Goal: Information Seeking & Learning: Find specific fact

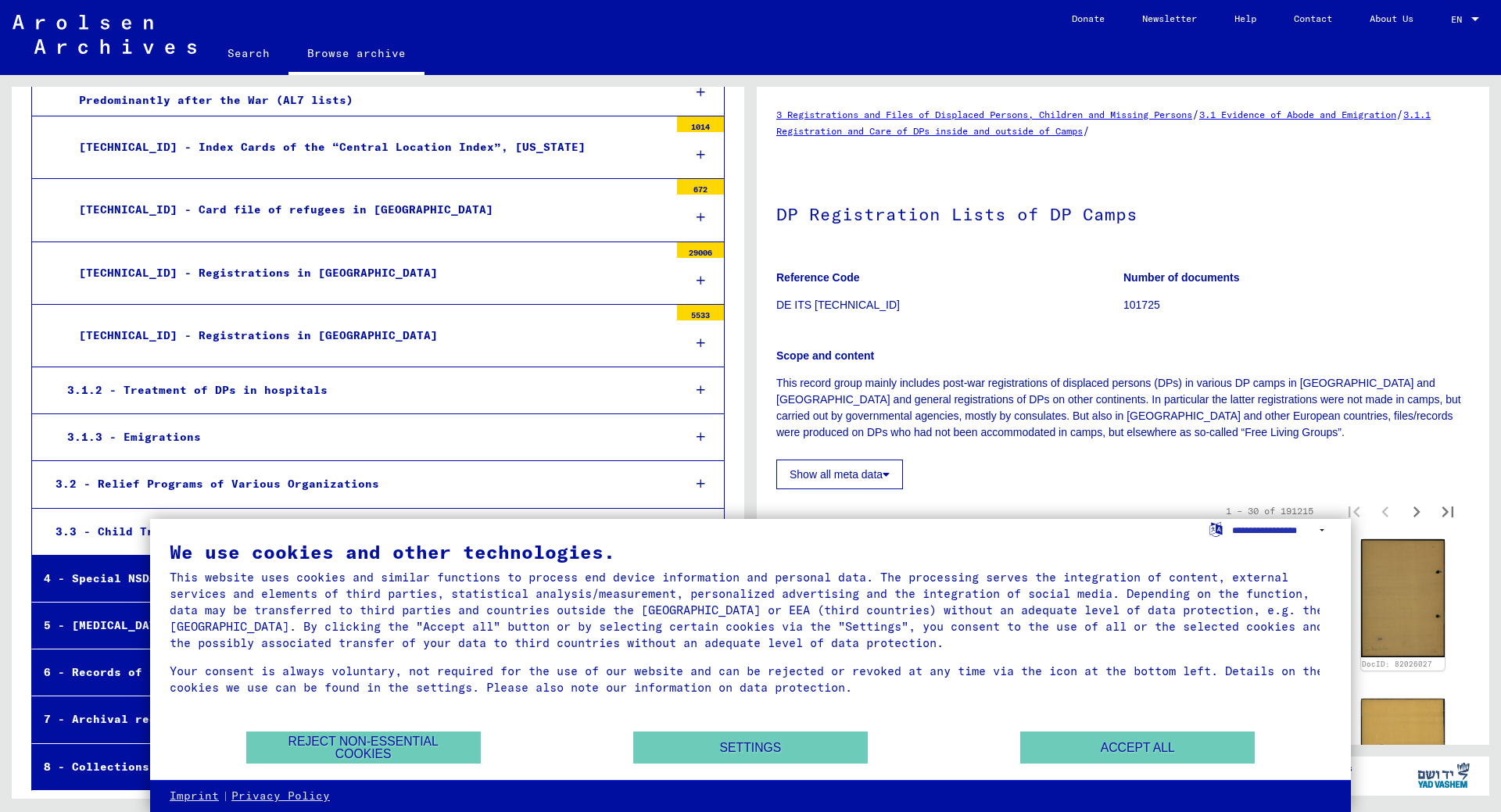
scroll to position [585, 0]
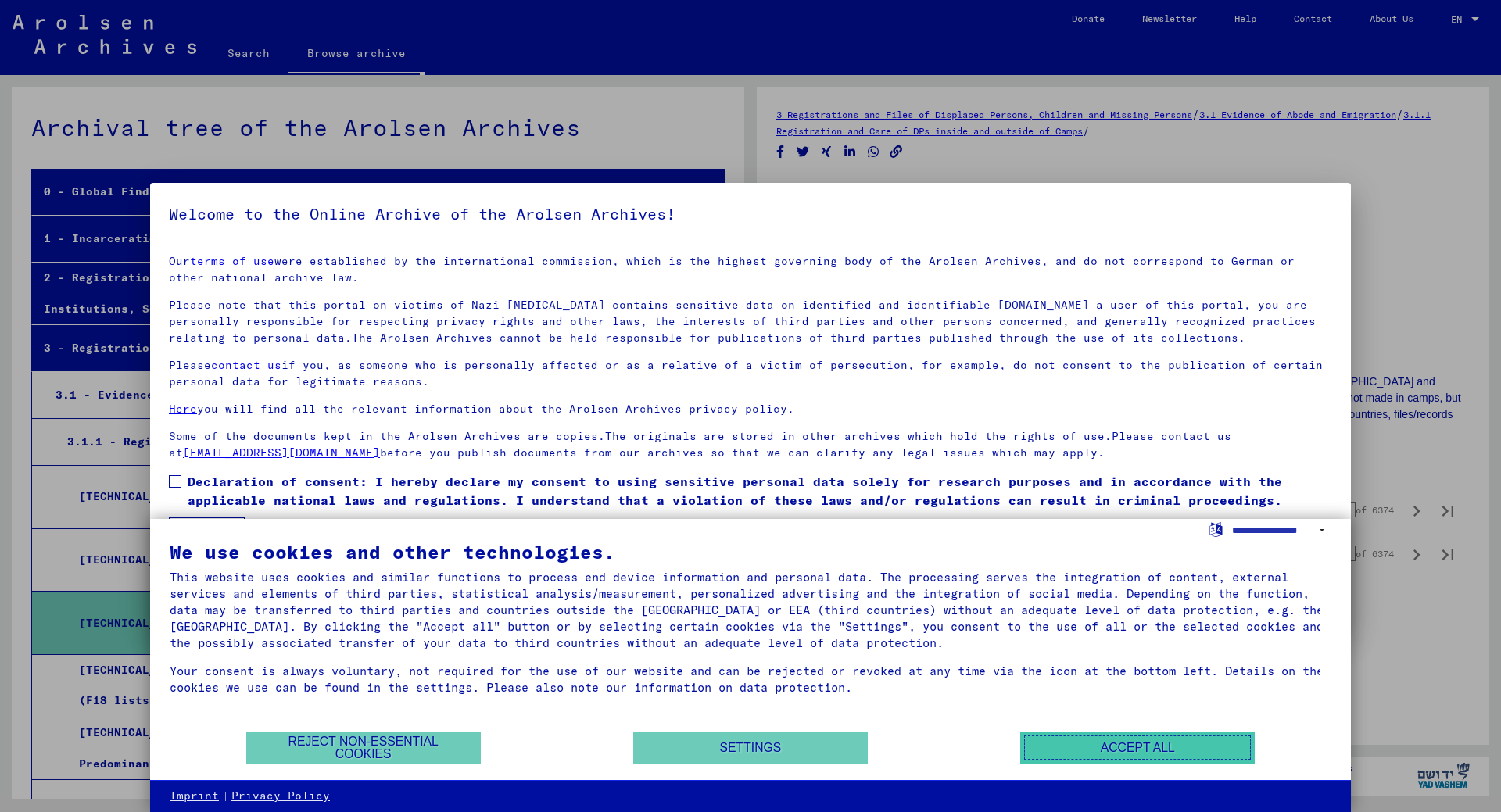
click at [1154, 745] on button "Accept all" at bounding box center [1138, 748] width 235 height 32
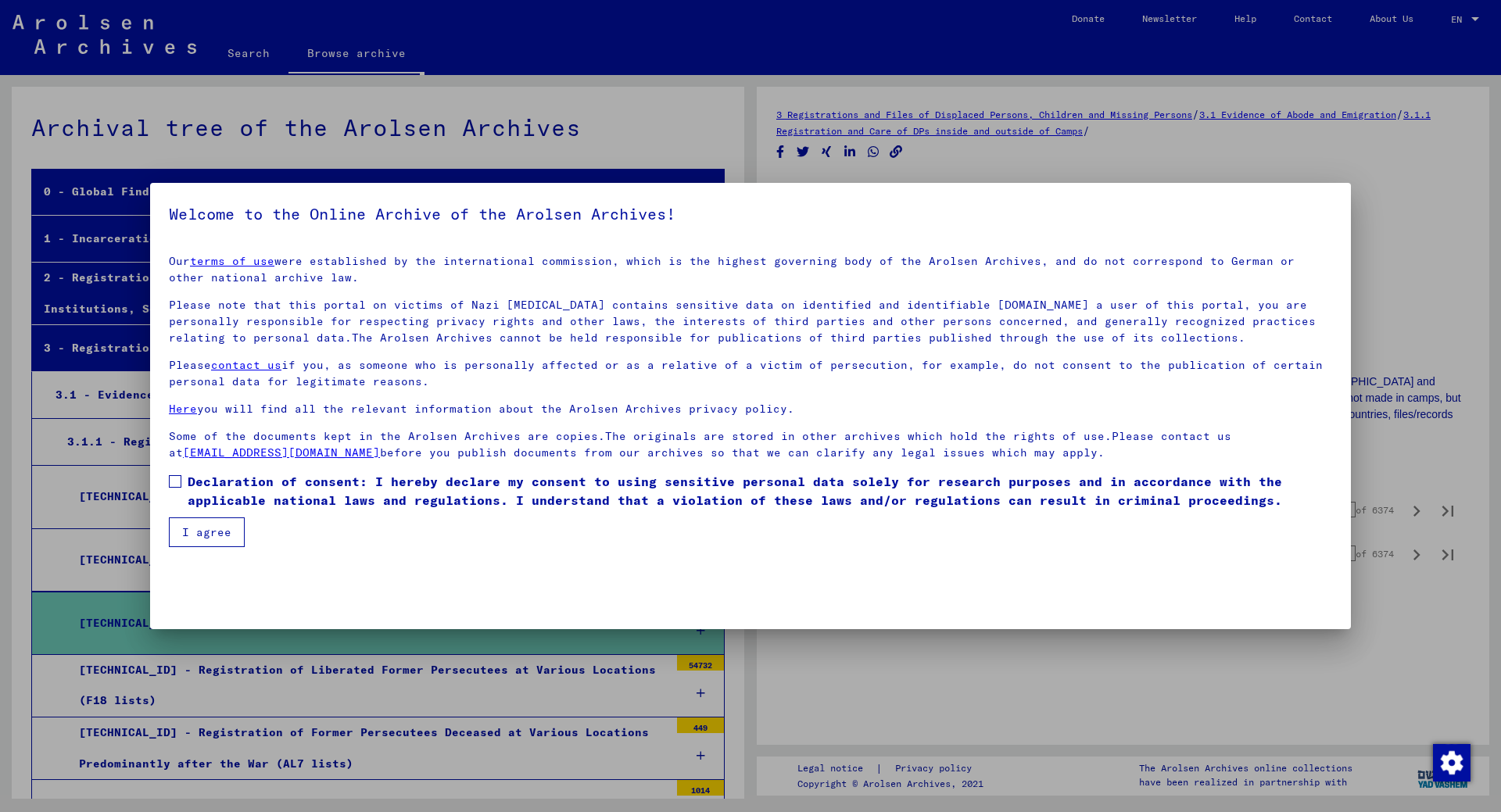
click at [175, 479] on span at bounding box center [175, 482] width 13 height 13
click at [217, 528] on button "I agree" at bounding box center [207, 532] width 76 height 30
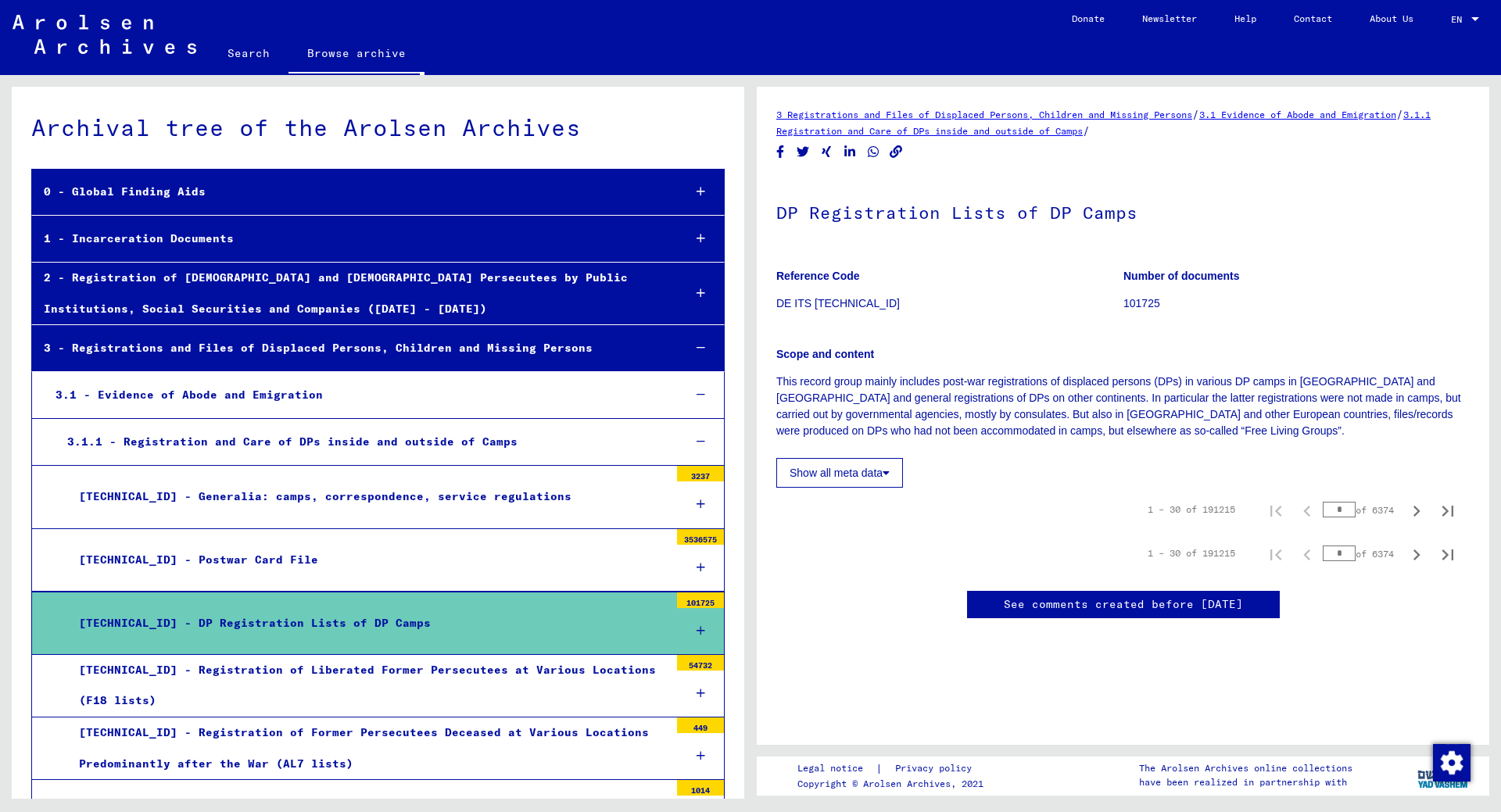
scroll to position [78, 0]
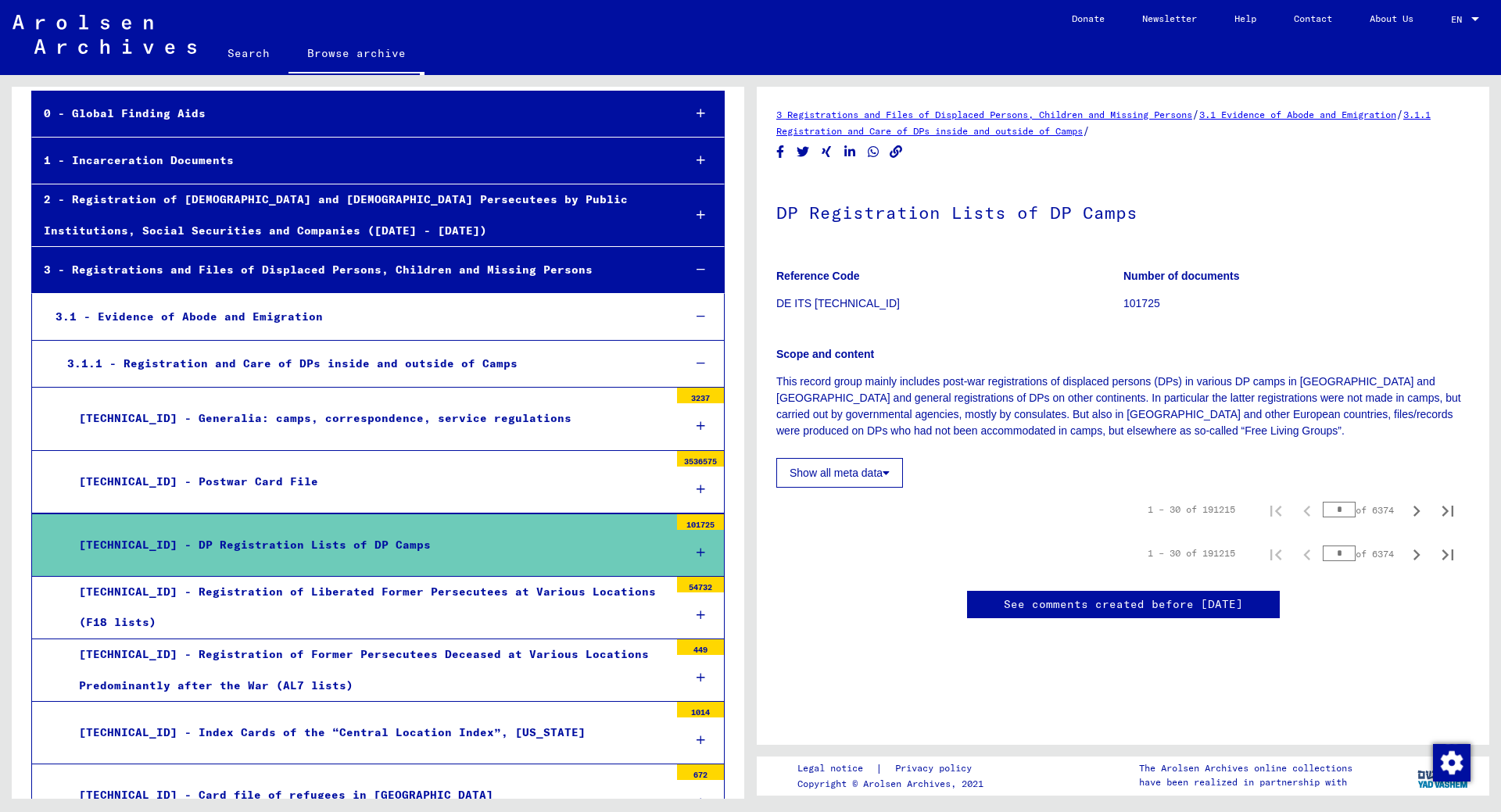
click at [612, 548] on div "[TECHNICAL_ID] - DP Registration Lists of DP Camps" at bounding box center [368, 545] width 602 height 31
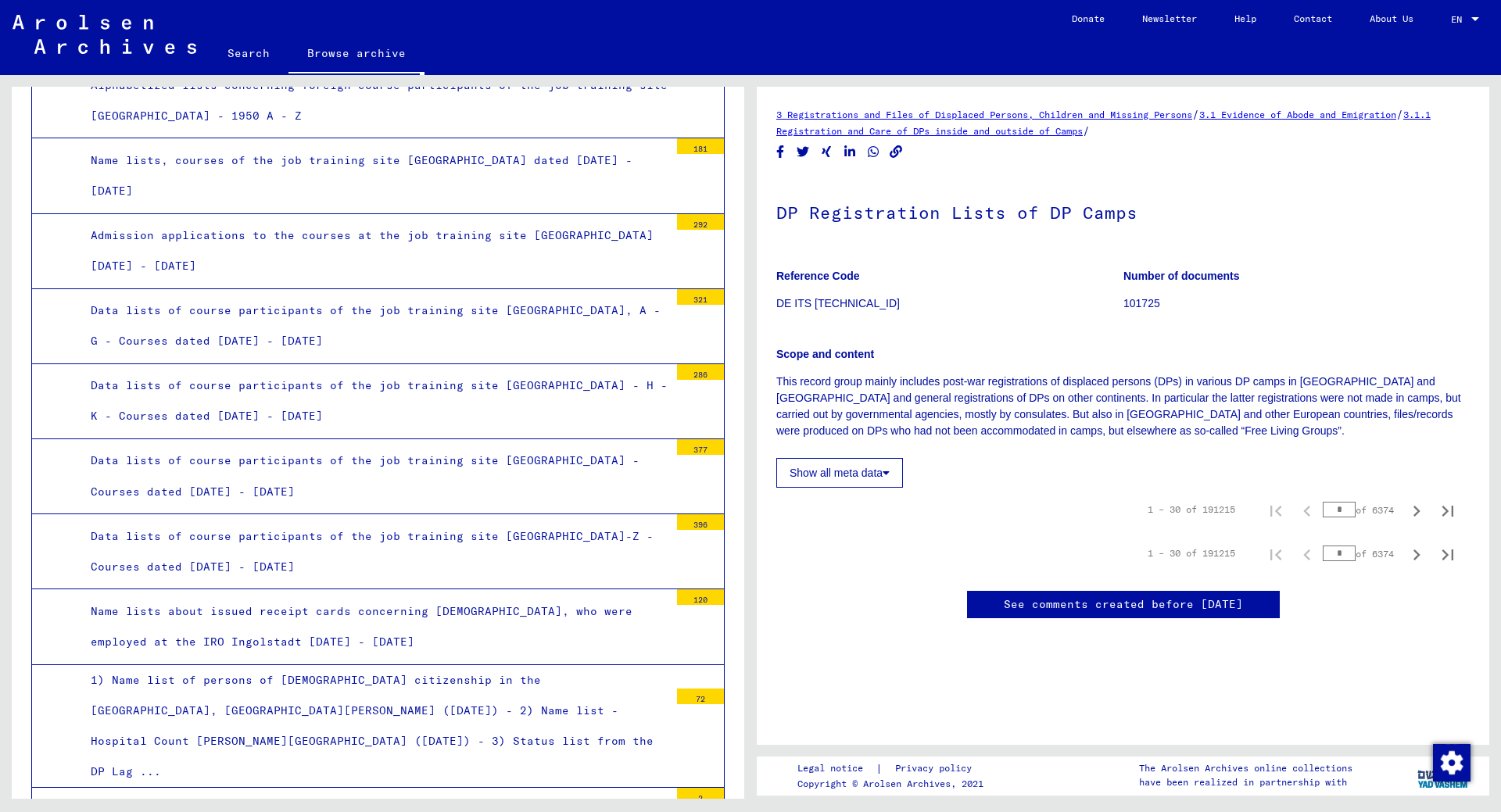
scroll to position [6095, 0]
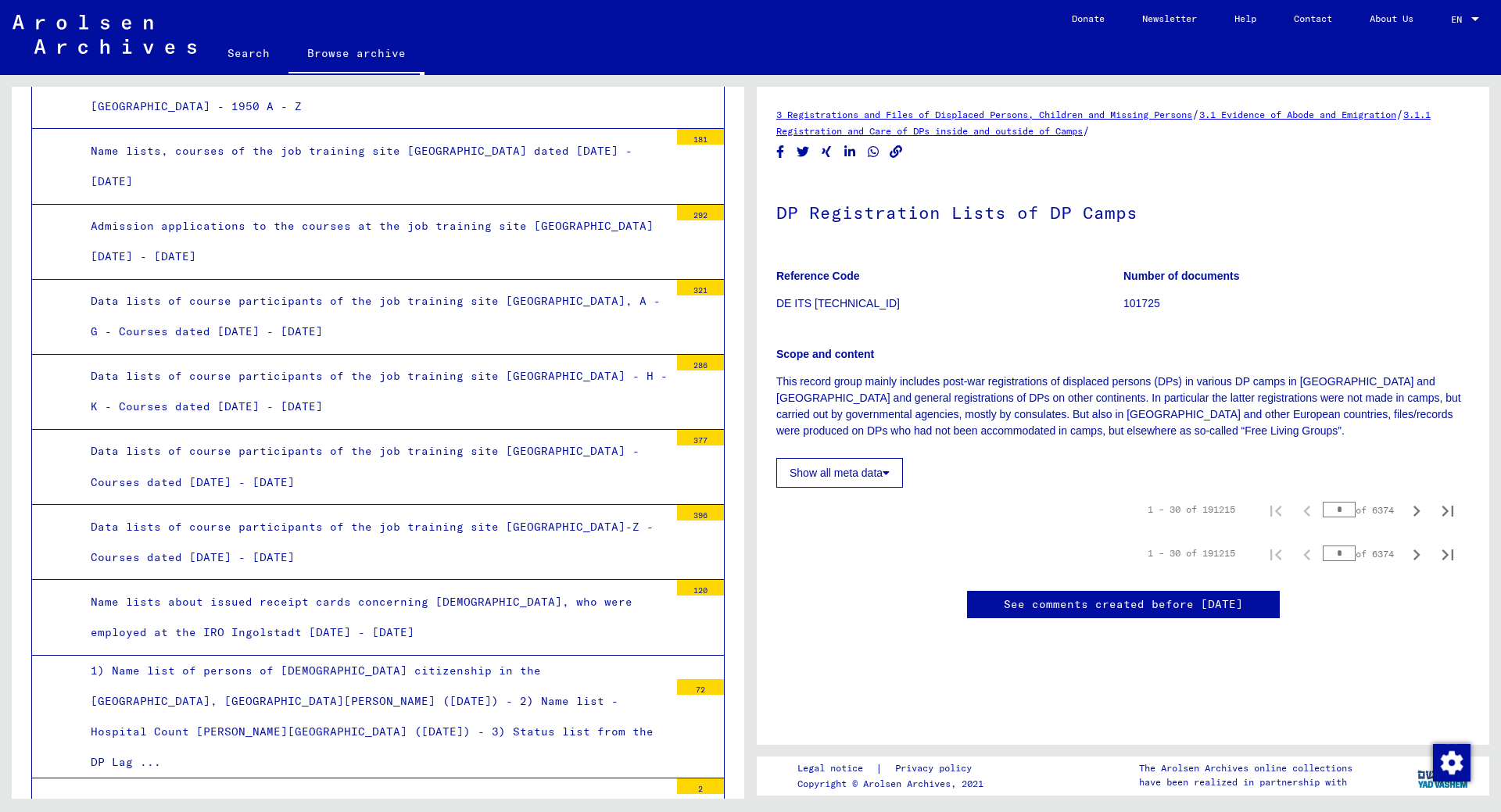
click at [428, 656] on div "1) Name list of persons of [DEMOGRAPHIC_DATA] citizenship in the [GEOGRAPHIC_DA…" at bounding box center [374, 717] width 590 height 122
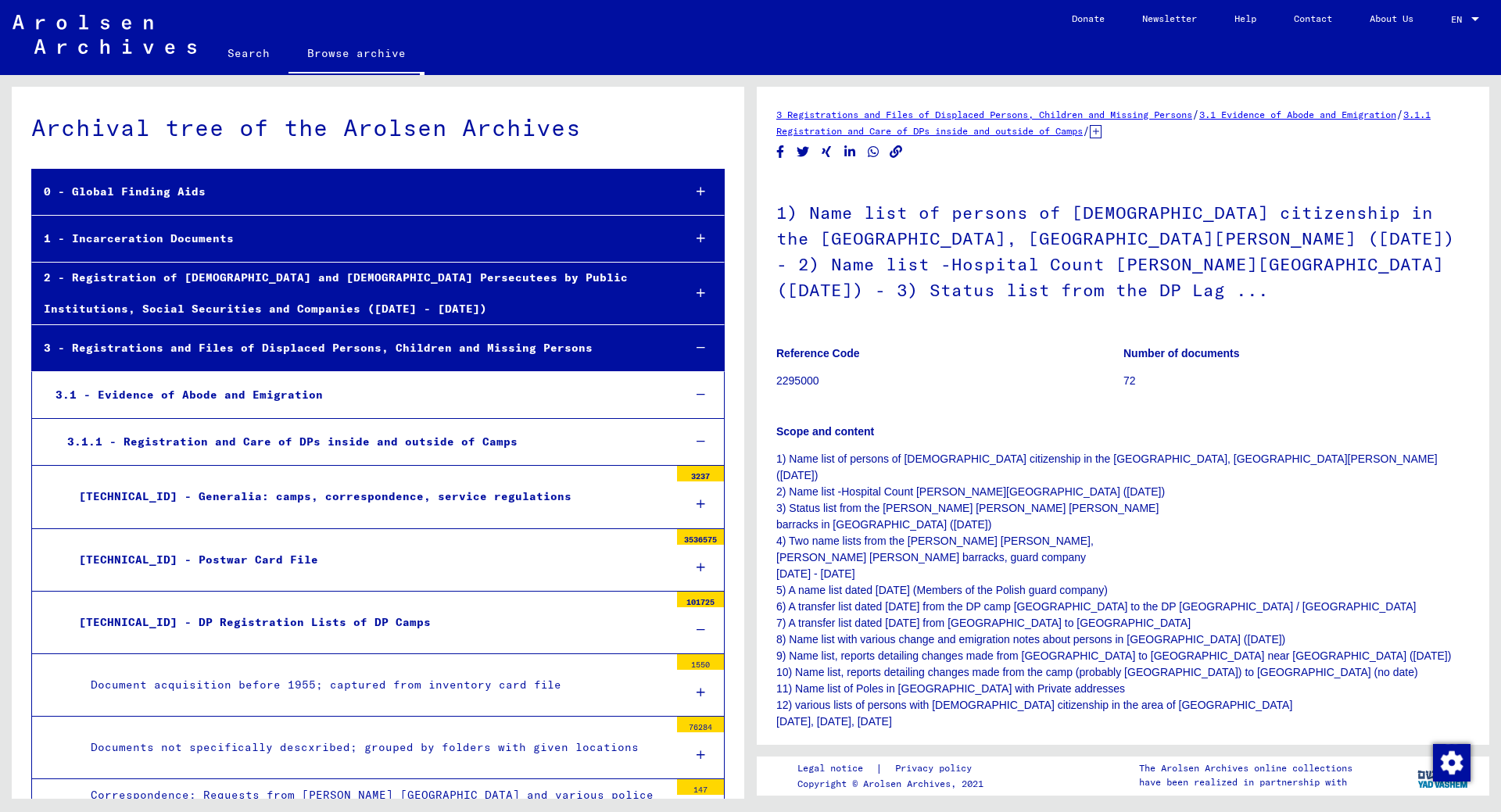
click at [212, 290] on div "2 - Registration of [DEMOGRAPHIC_DATA] and [DEMOGRAPHIC_DATA] Persecutees by Pu…" at bounding box center [352, 293] width 639 height 61
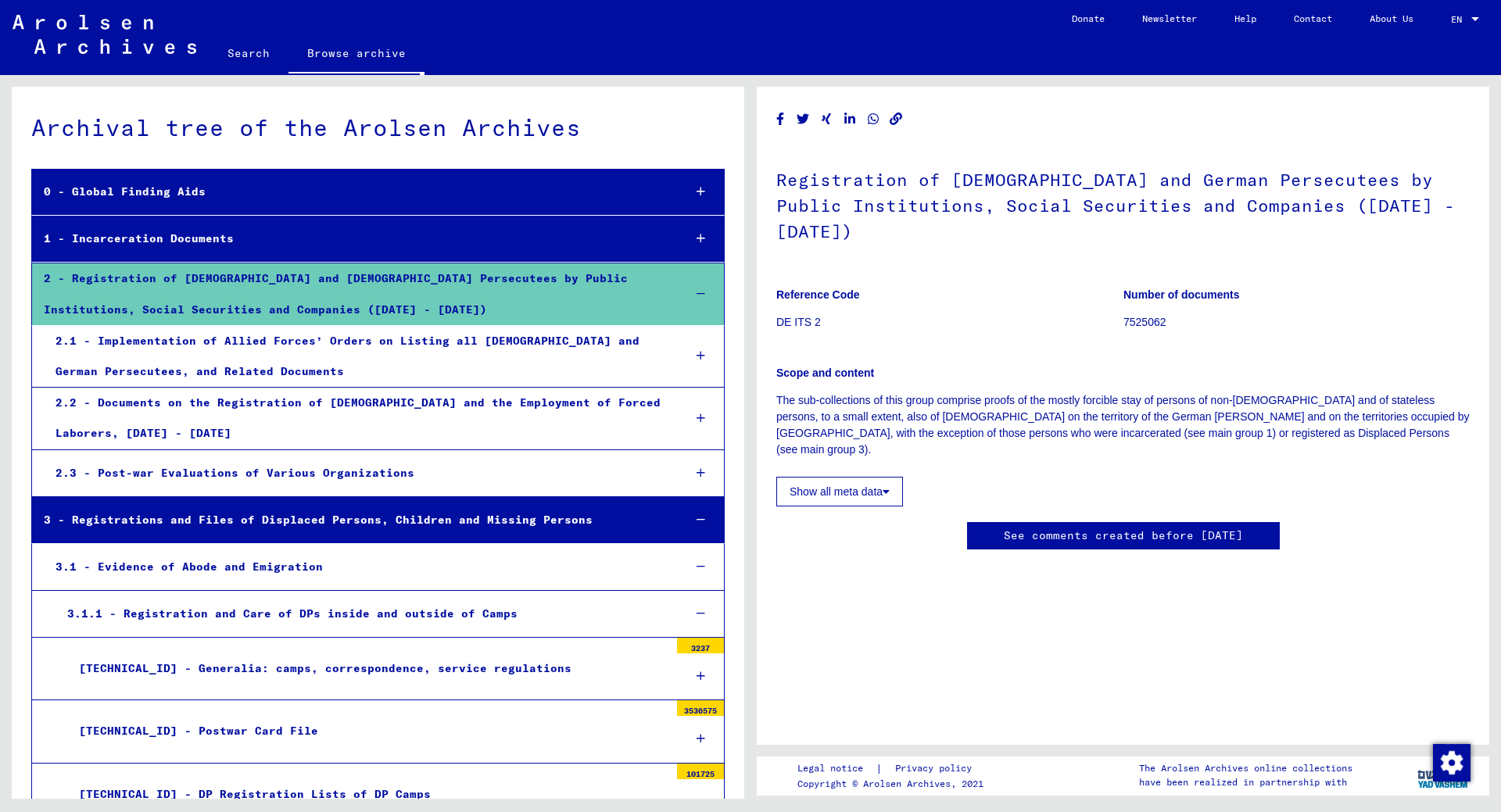
click at [176, 189] on div "0 - Global Finding Aids" at bounding box center [352, 192] width 639 height 31
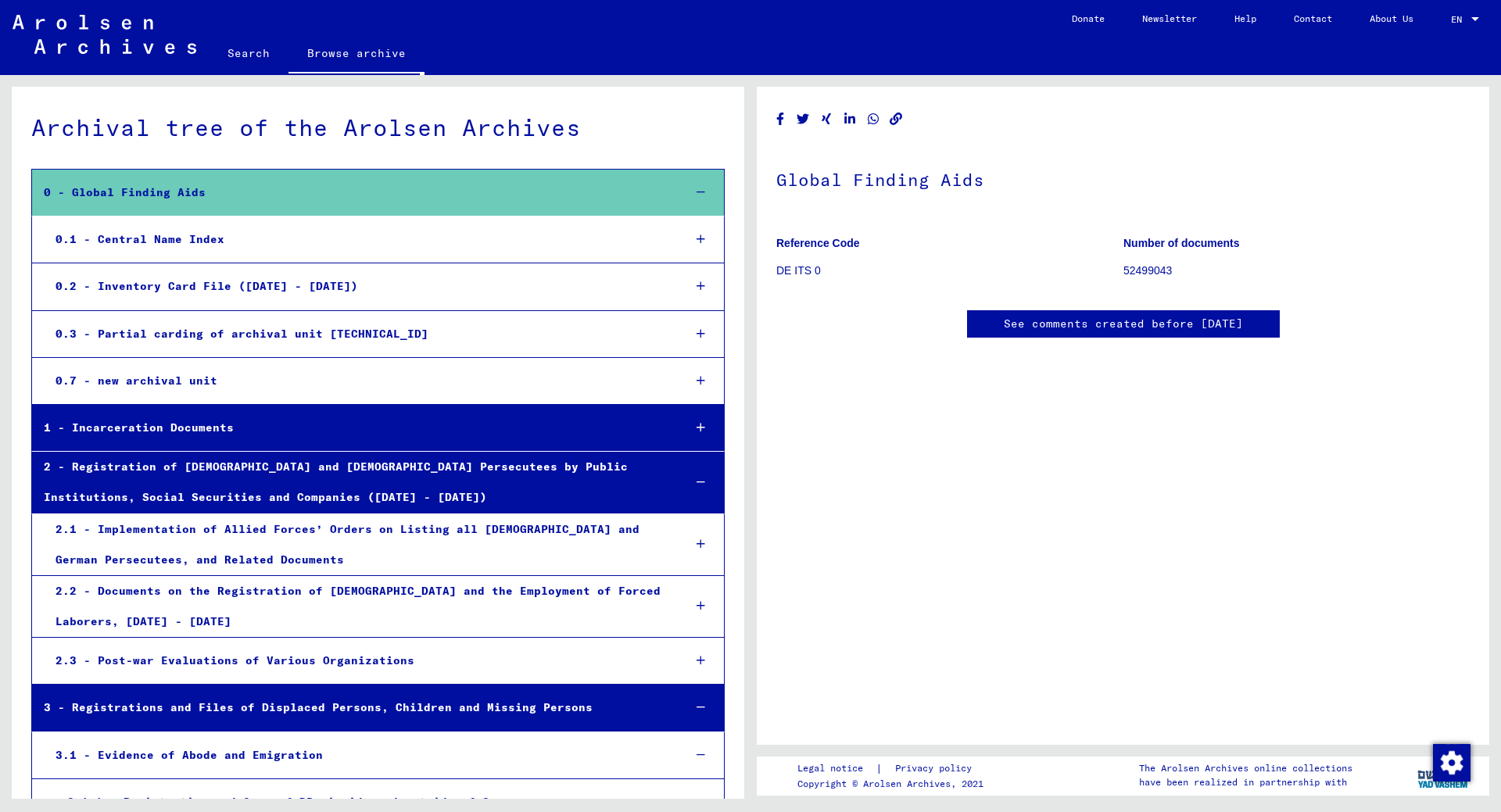
click at [183, 284] on div "0.2 - Inventory Card File ([DATE] - [DATE])" at bounding box center [357, 287] width 627 height 31
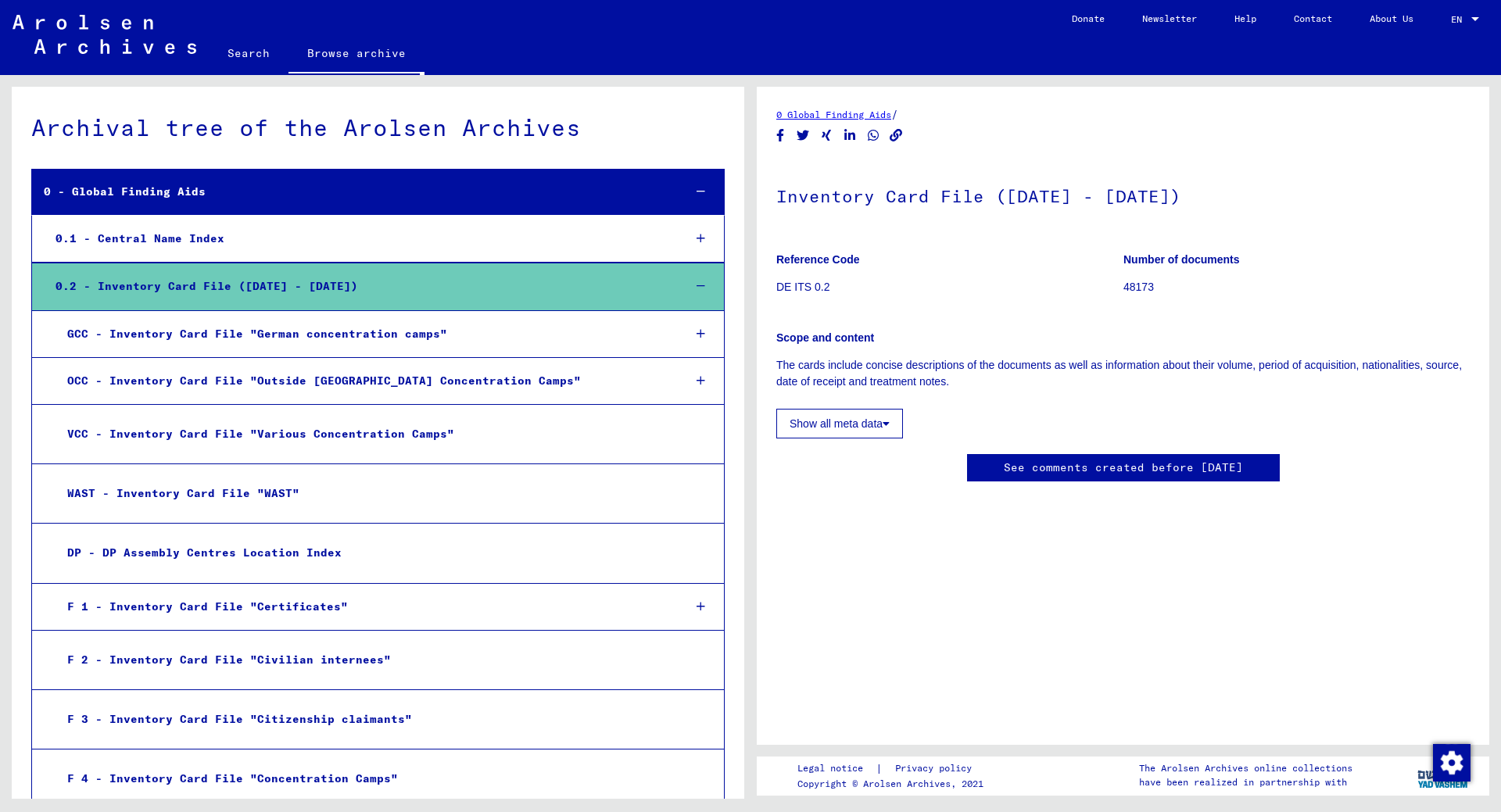
click at [169, 237] on div "0.1 - Central Name Index" at bounding box center [357, 239] width 627 height 31
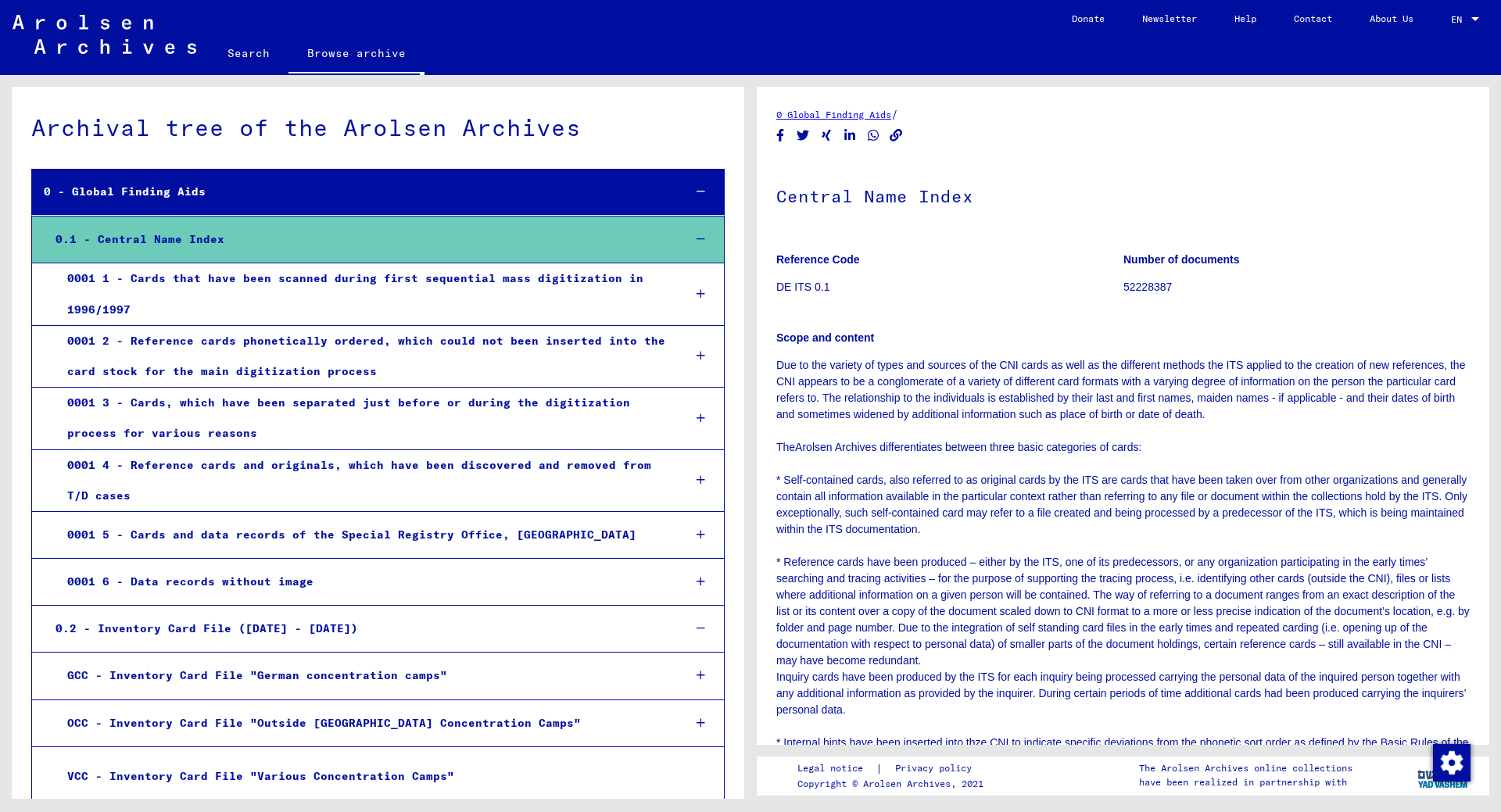
click at [239, 350] on div "0001 2 - Reference cards phonetically ordered, which could not been inserted in…" at bounding box center [363, 357] width 615 height 61
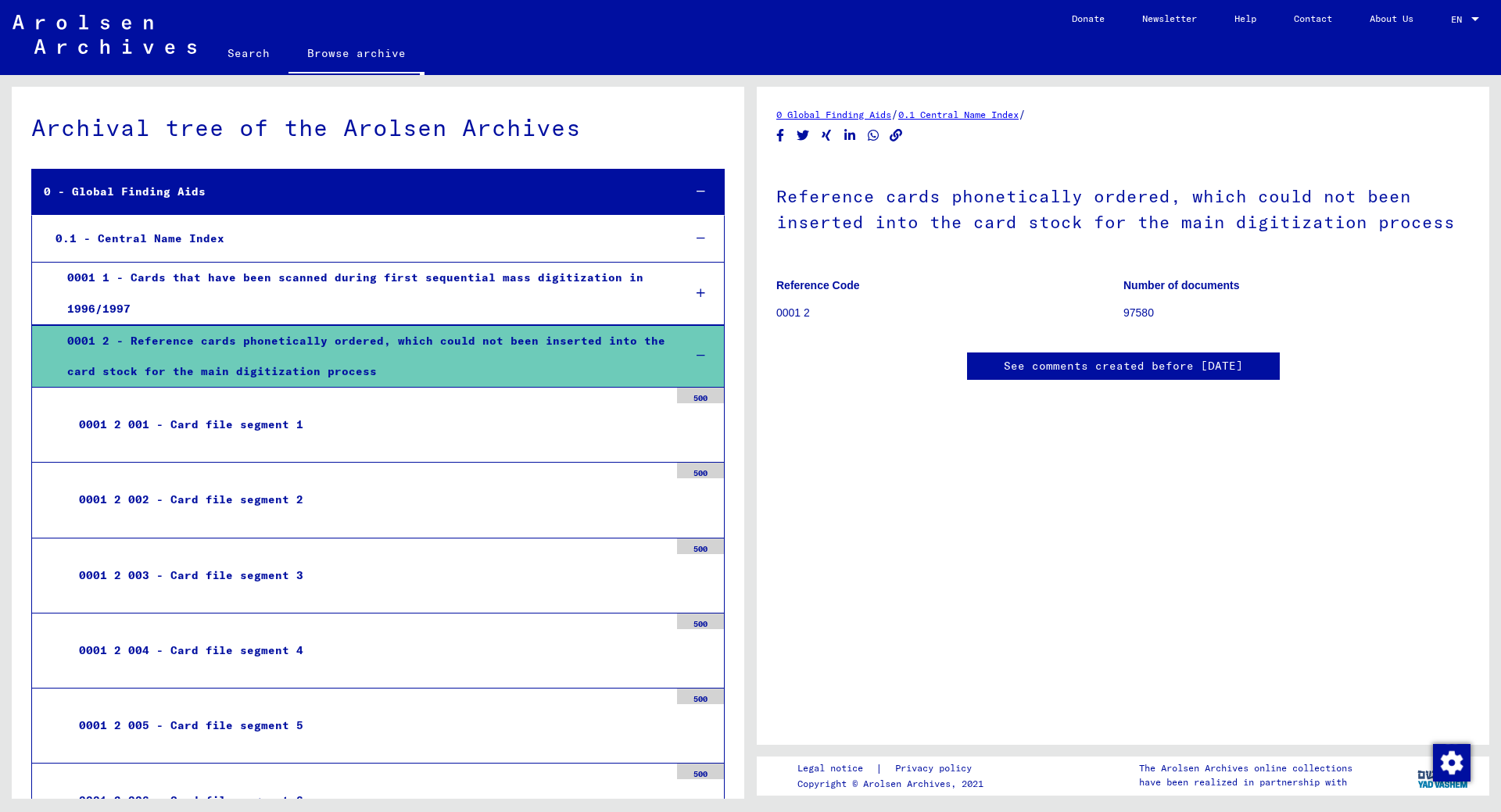
scroll to position [185, 0]
click at [237, 422] on div "0001 2 001 - Card file segment 1" at bounding box center [368, 425] width 602 height 31
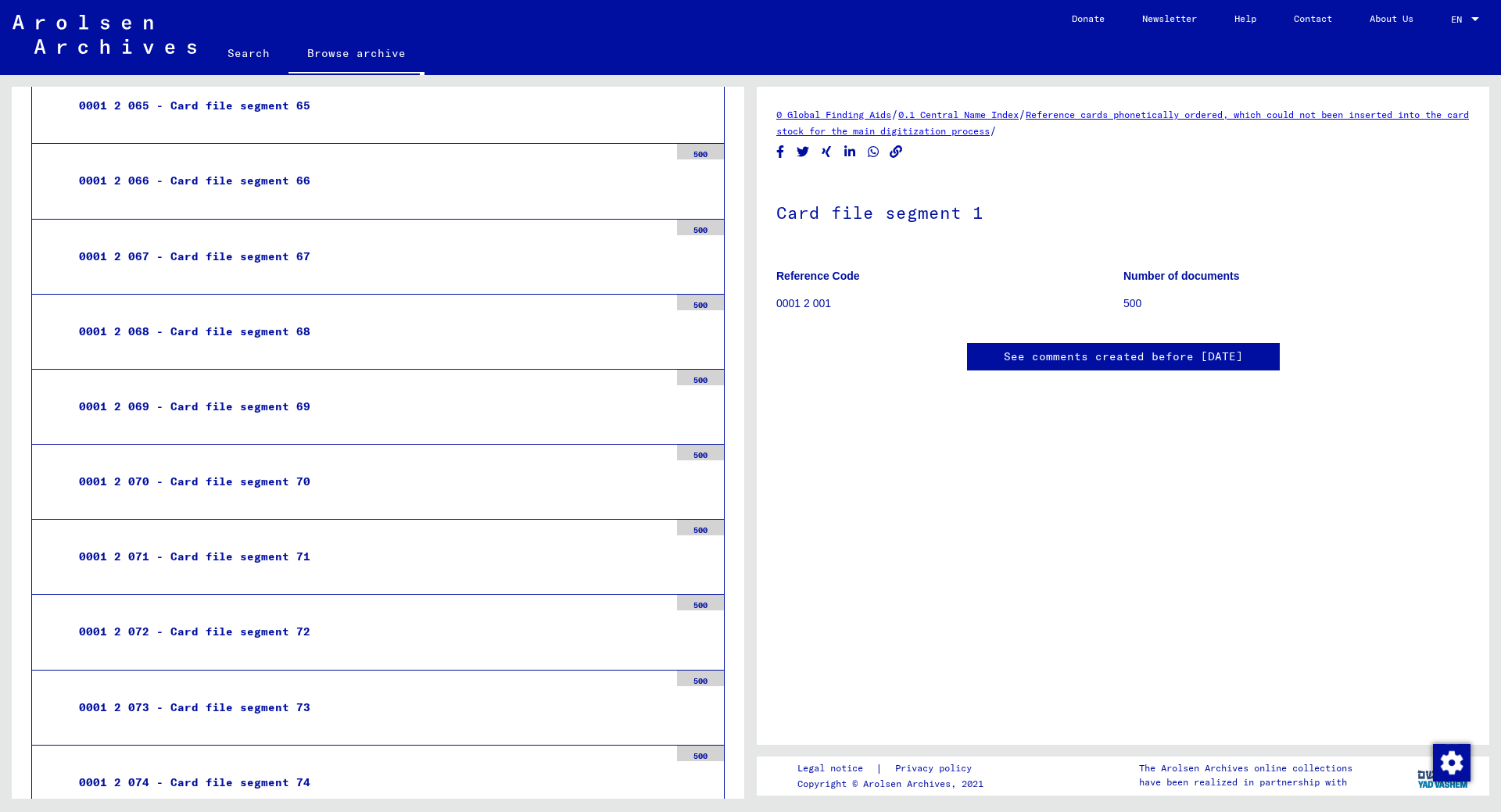
scroll to position [5160, 0]
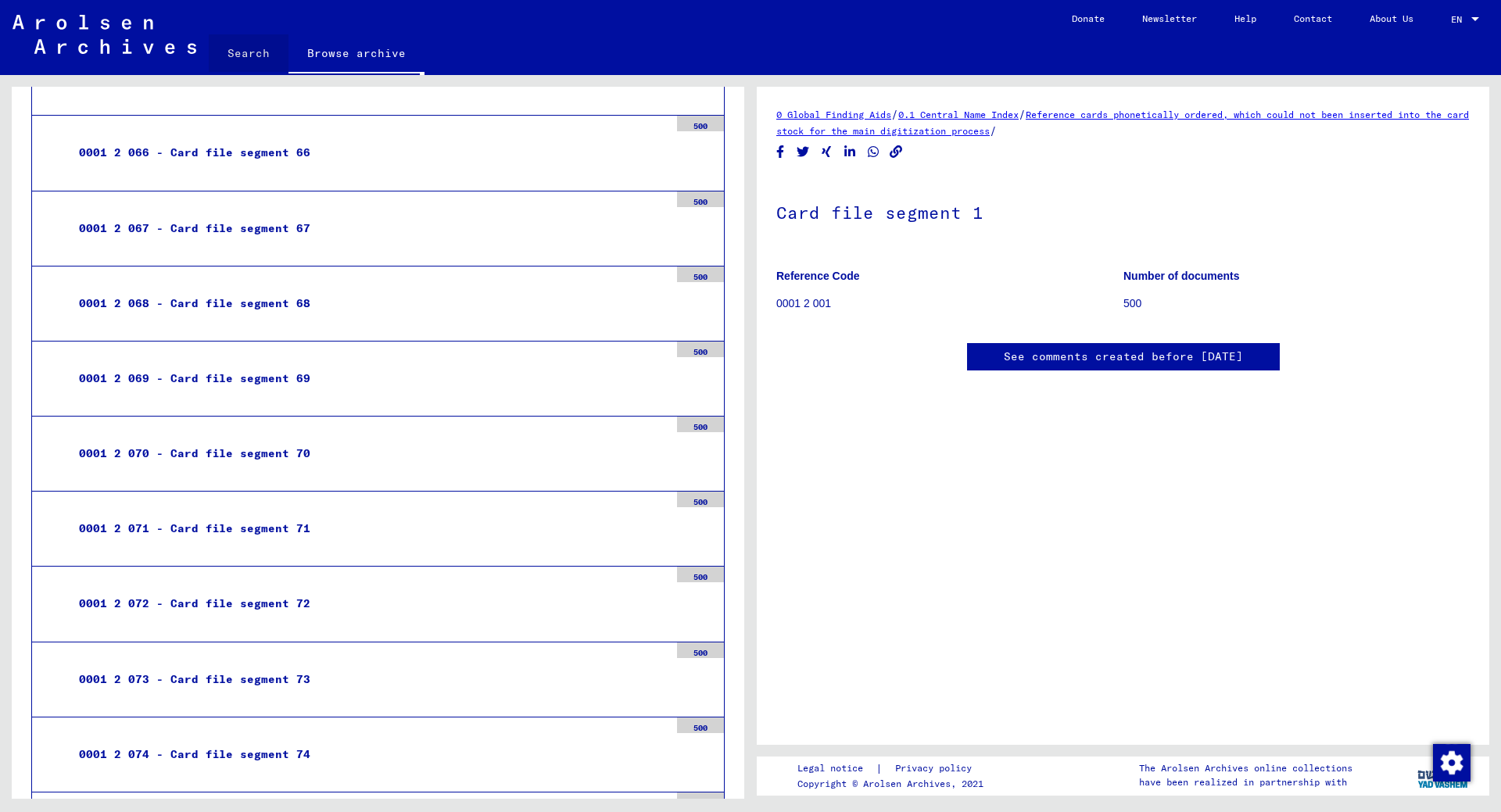
click at [252, 57] on link "Search" at bounding box center [248, 53] width 80 height 38
click at [251, 58] on link "Search" at bounding box center [248, 54] width 80 height 40
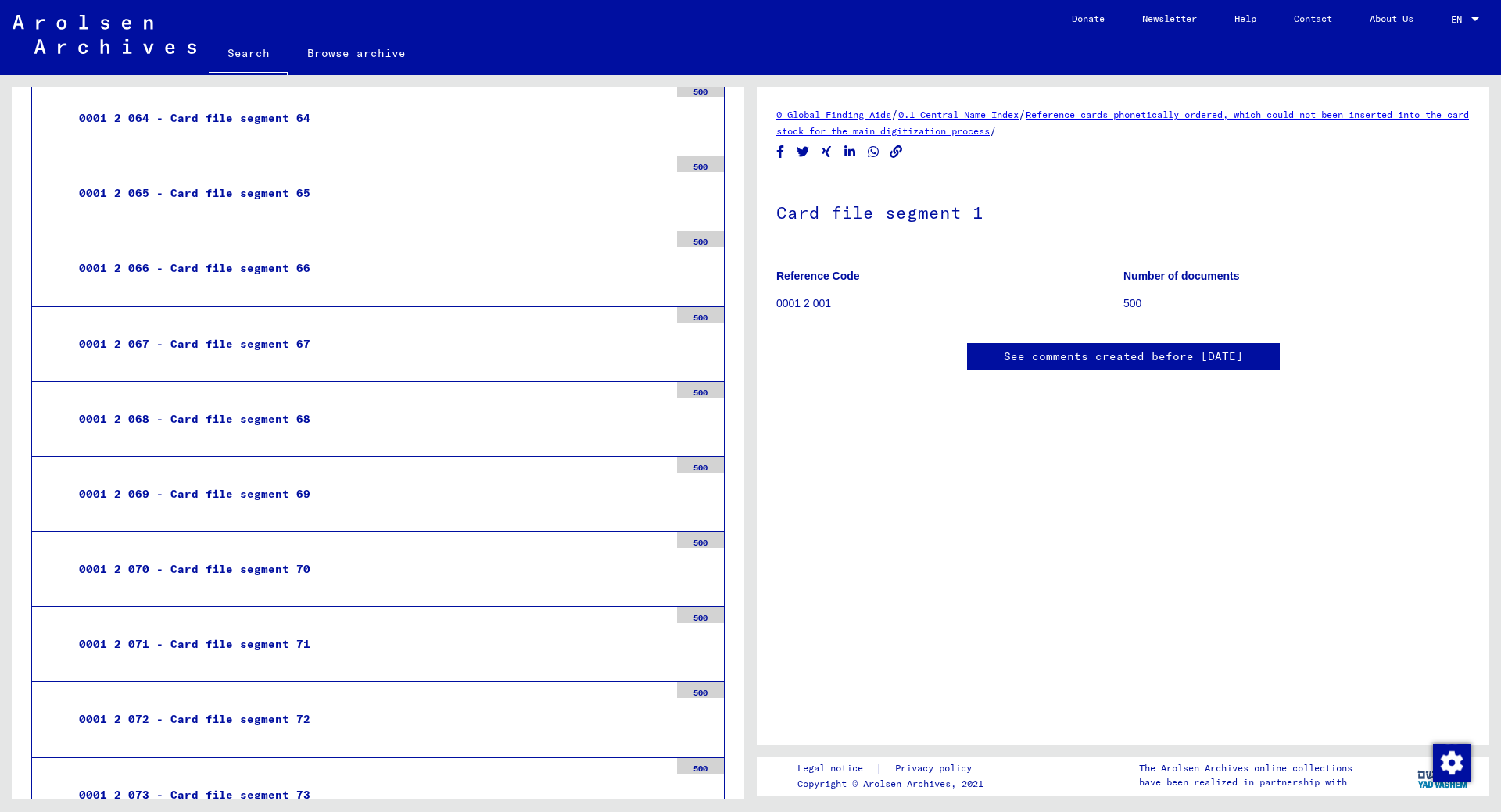
scroll to position [4753, 0]
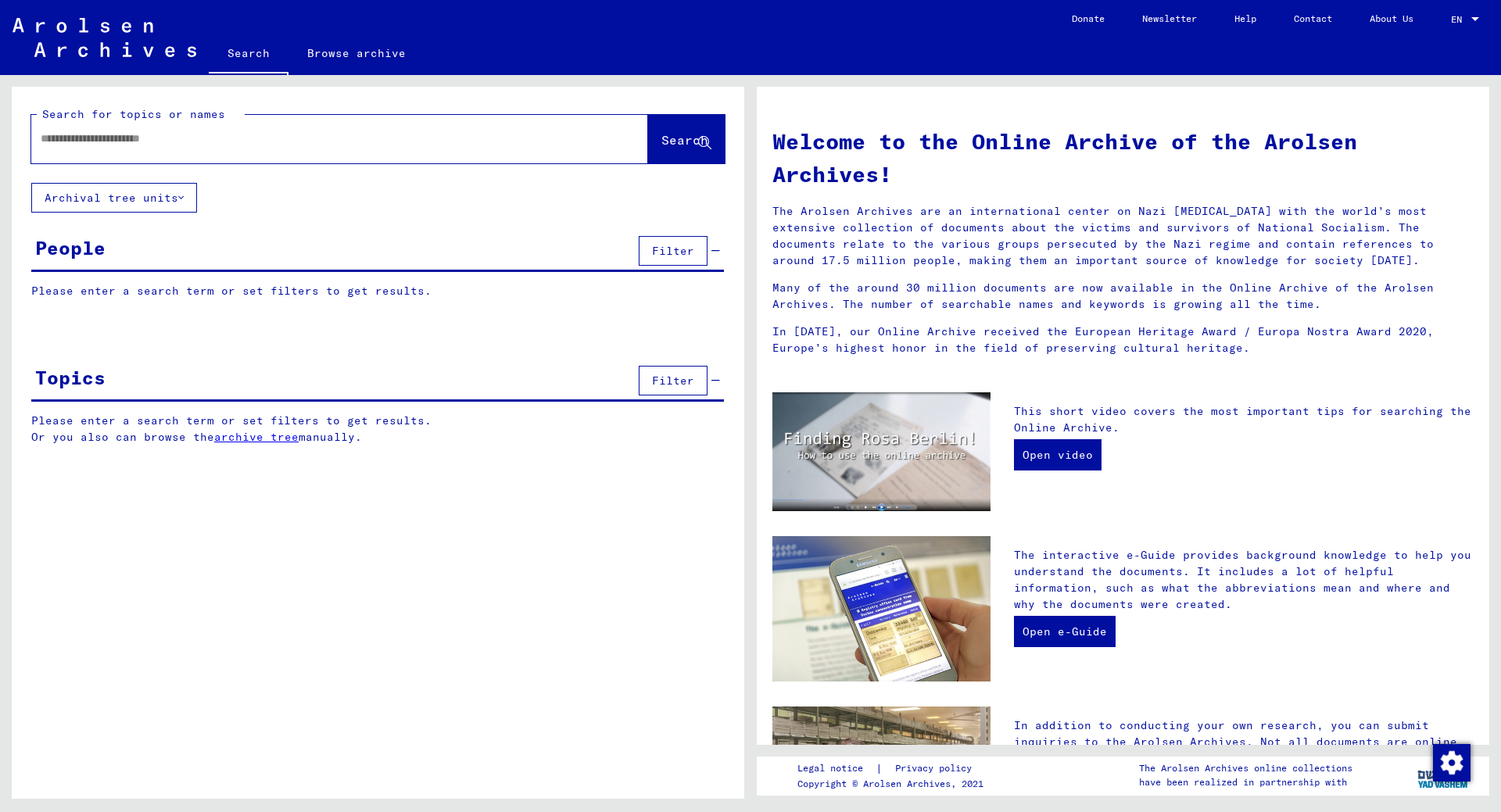
click at [134, 139] on input "text" at bounding box center [320, 138] width 560 height 16
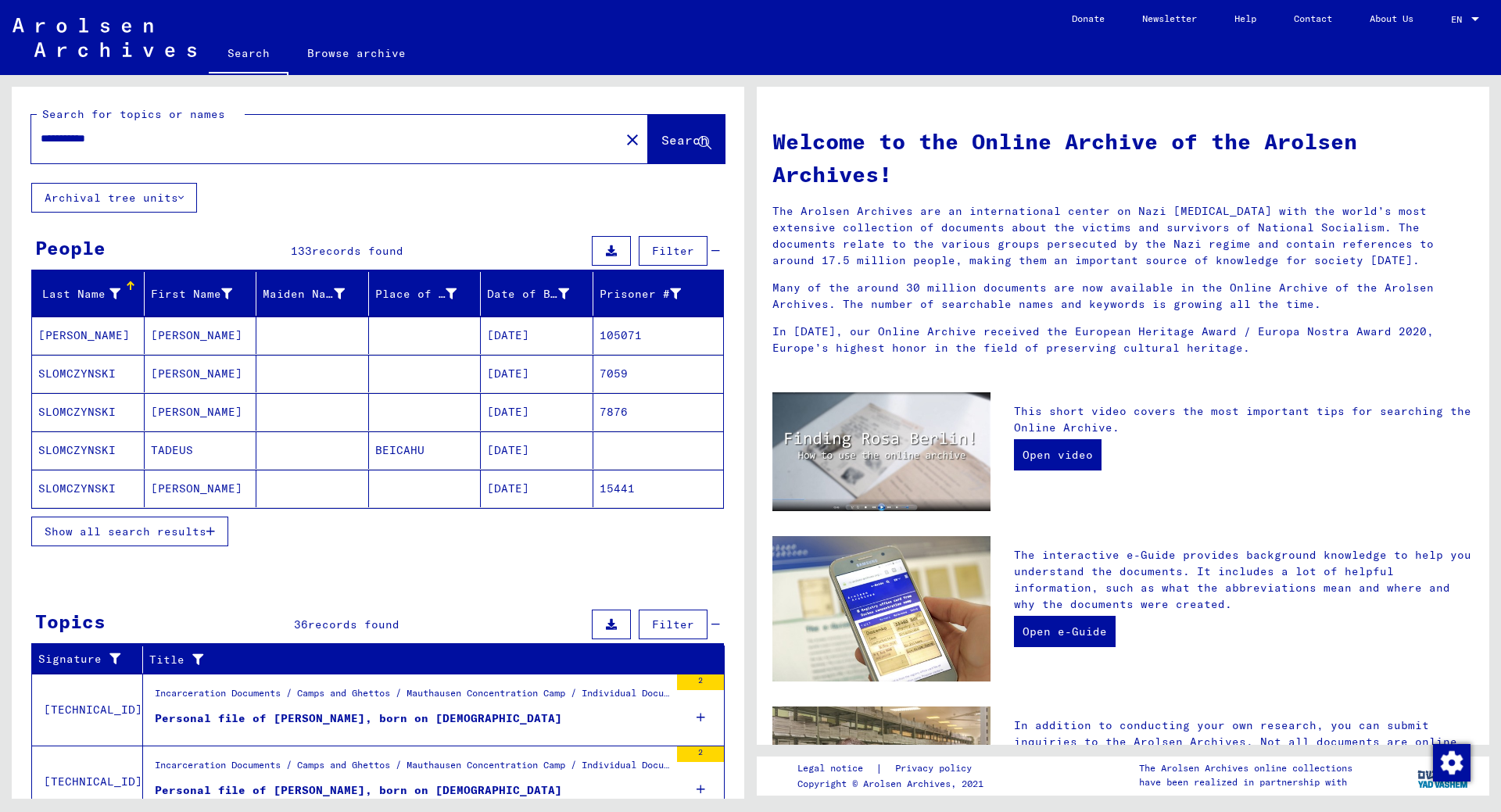
click at [46, 140] on input "**********" at bounding box center [320, 138] width 560 height 16
click at [164, 136] on input "**********" at bounding box center [320, 138] width 560 height 16
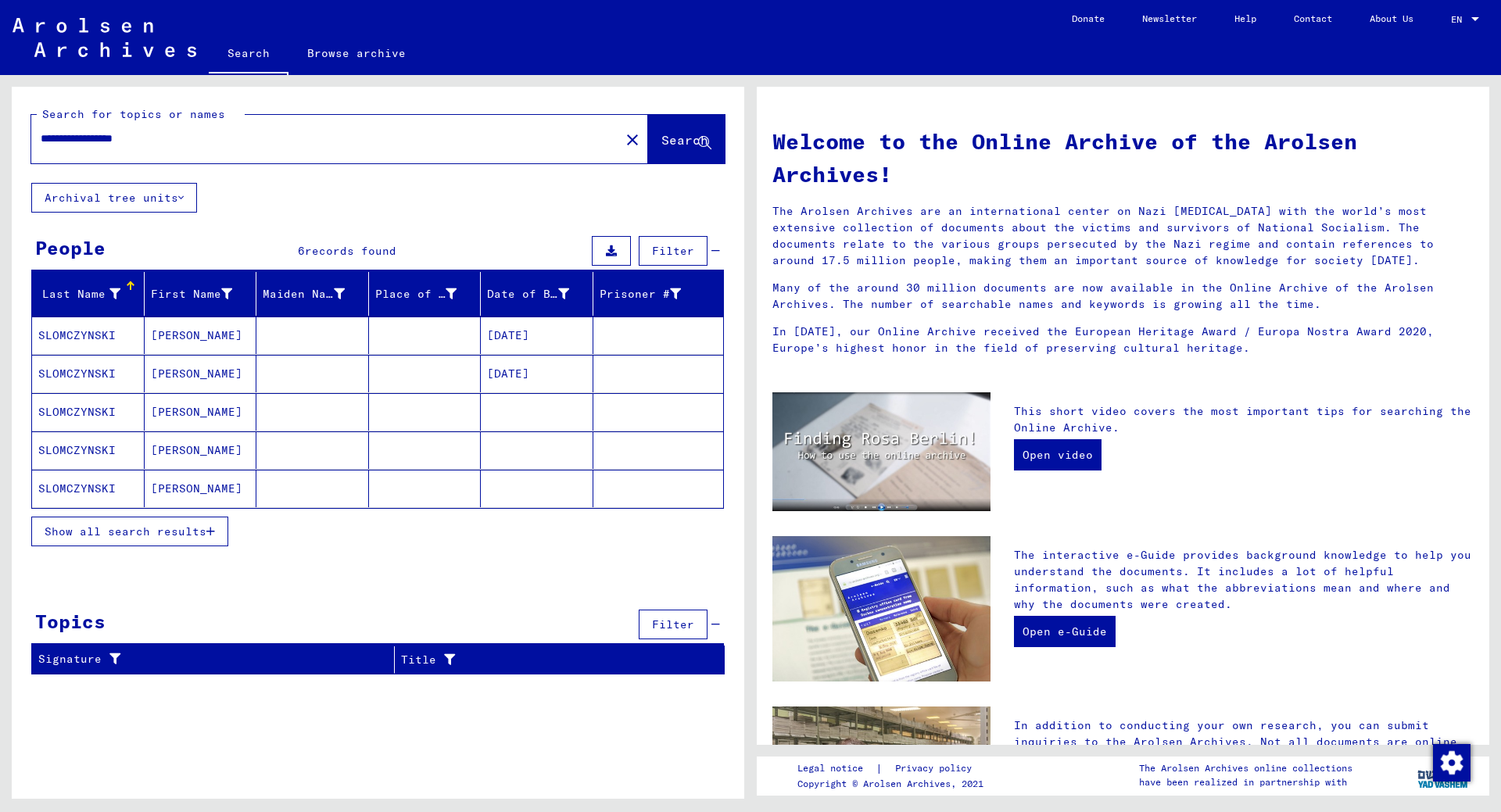
click at [101, 334] on mat-cell "SLOMCZYNSKI" at bounding box center [88, 335] width 112 height 38
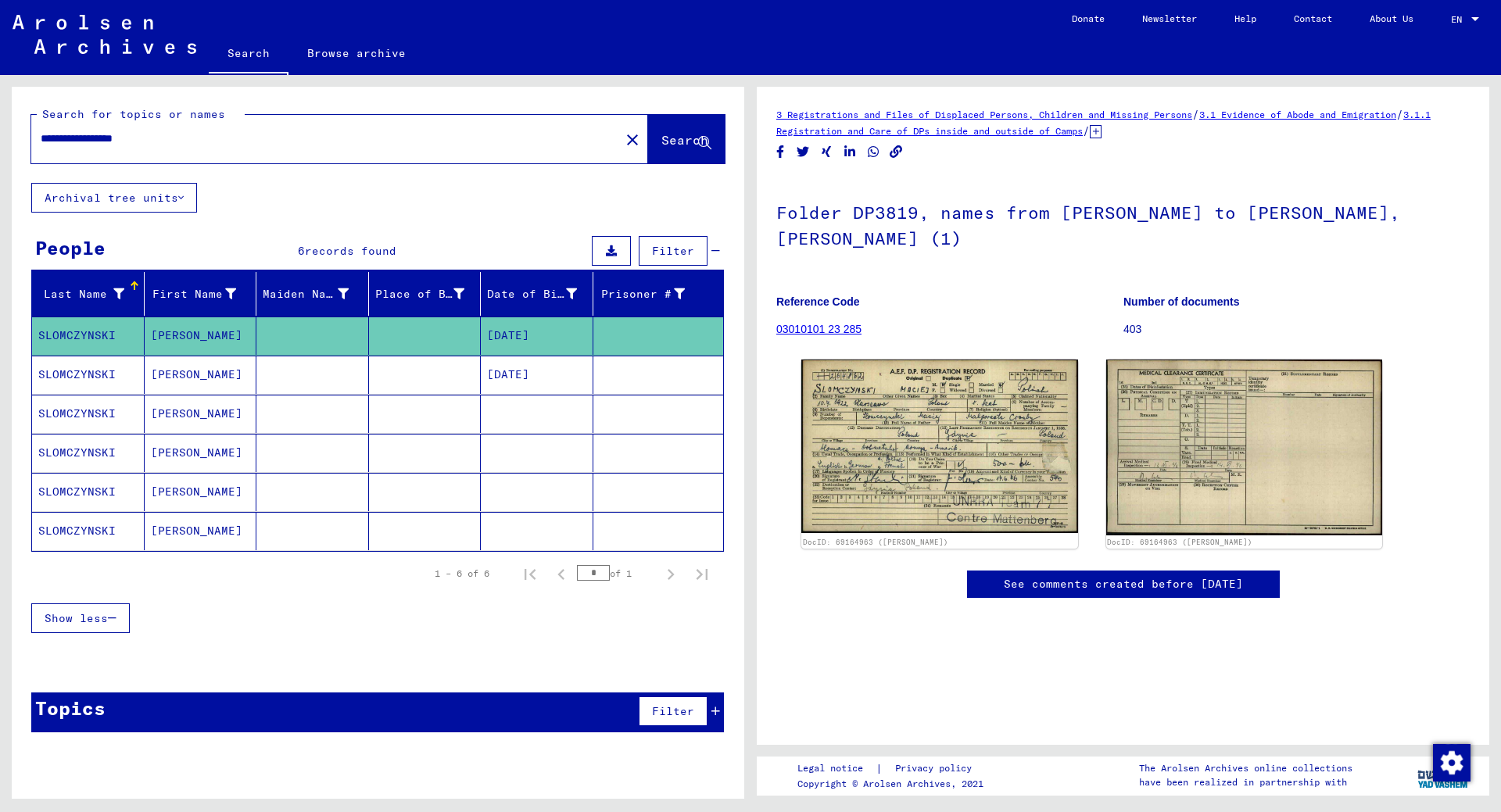
click at [99, 369] on mat-cell "SLOMCZYNSKI" at bounding box center [88, 375] width 112 height 39
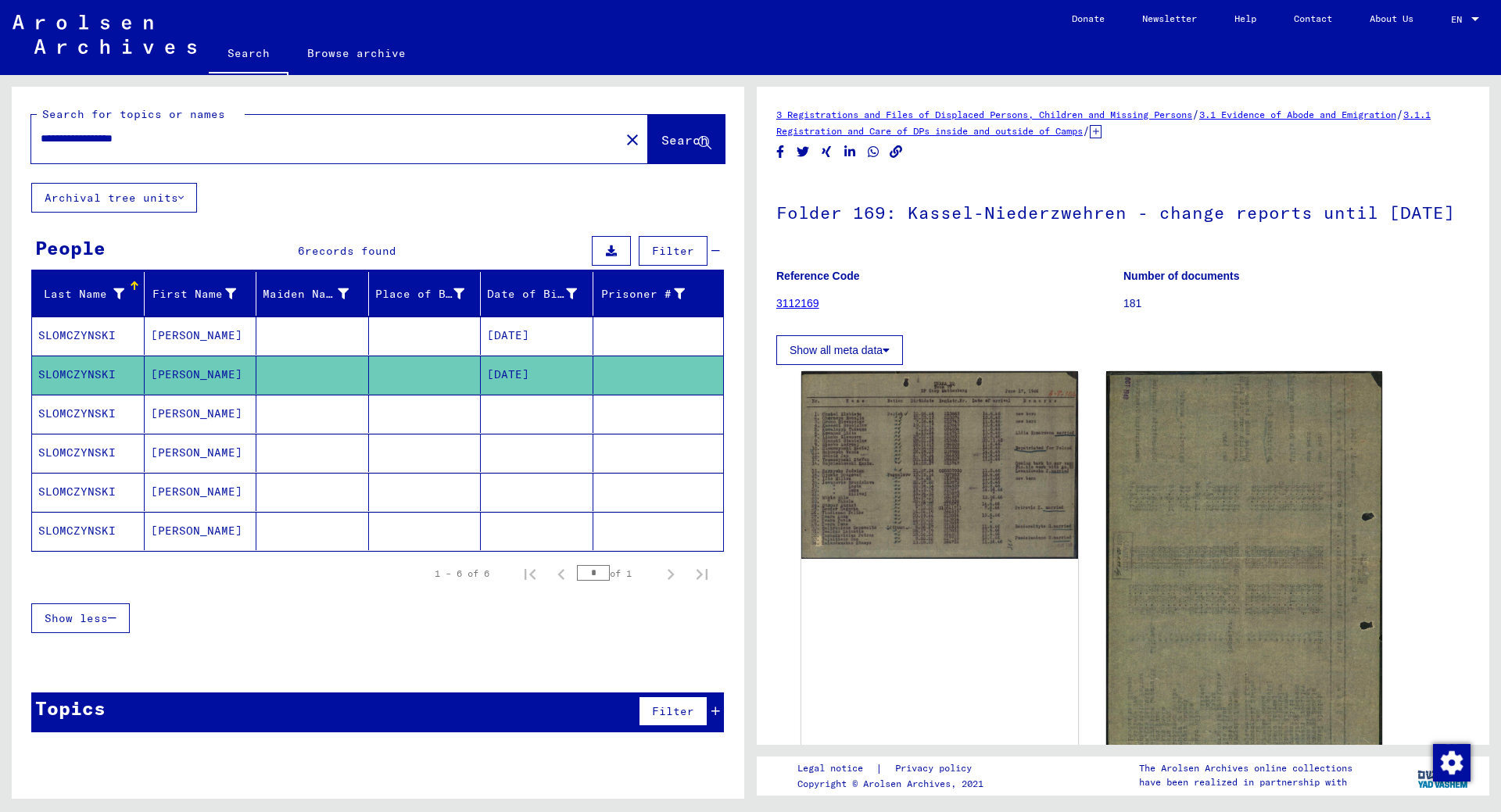
click at [113, 333] on mat-cell "SLOMCZYNSKI" at bounding box center [88, 335] width 112 height 39
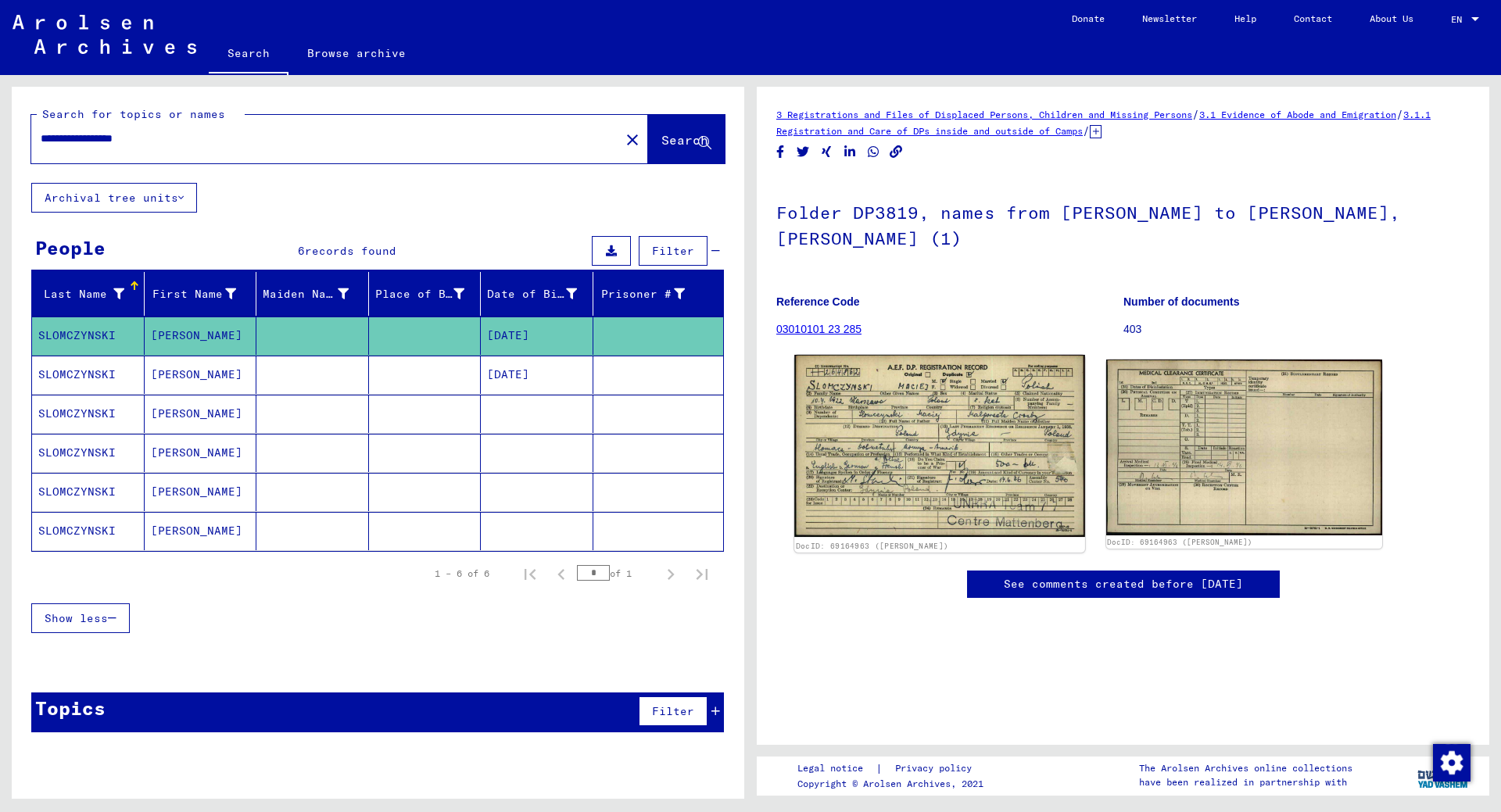
click at [956, 394] on img at bounding box center [939, 446] width 290 height 183
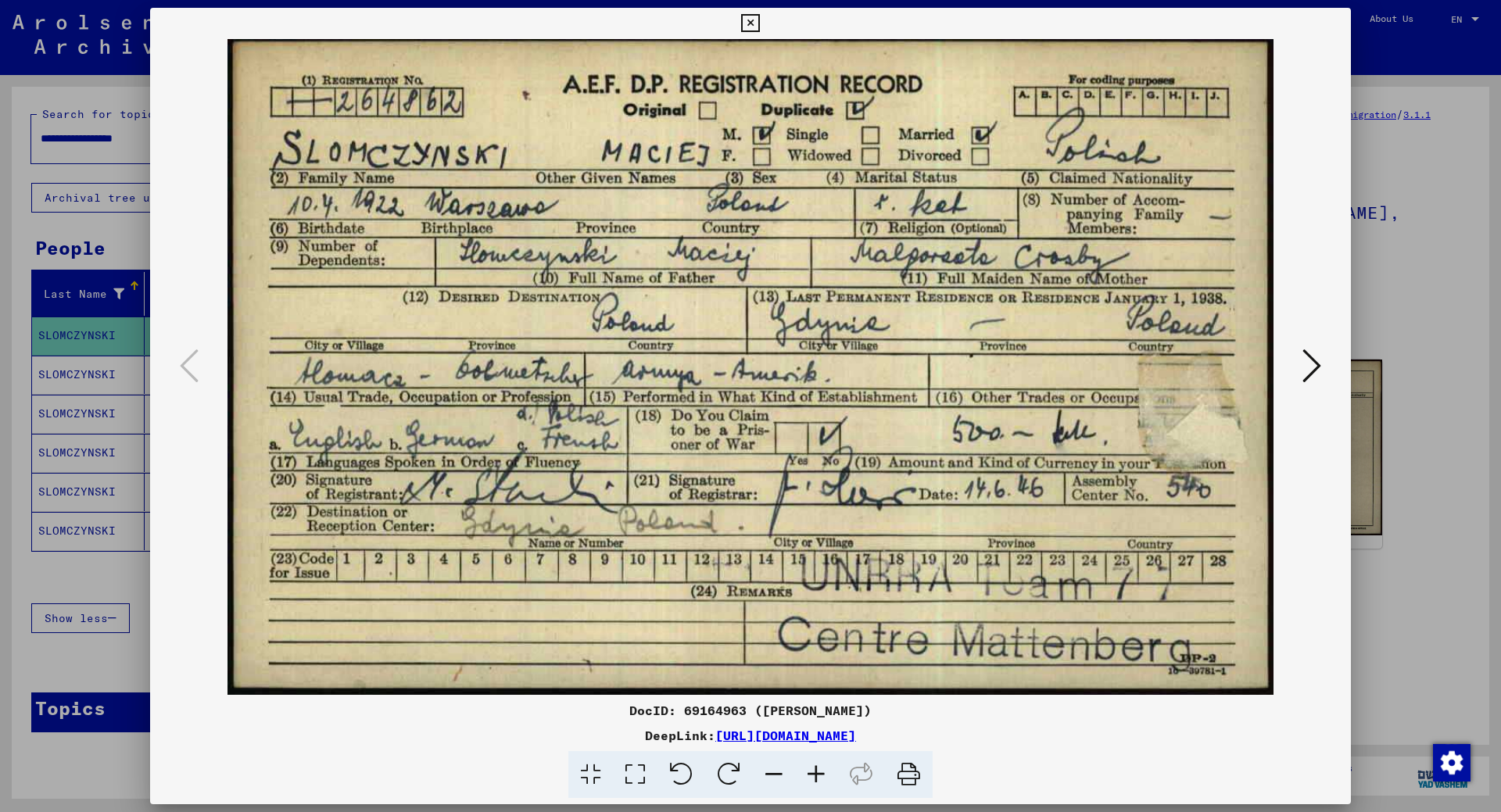
click at [65, 667] on div at bounding box center [750, 406] width 1501 height 812
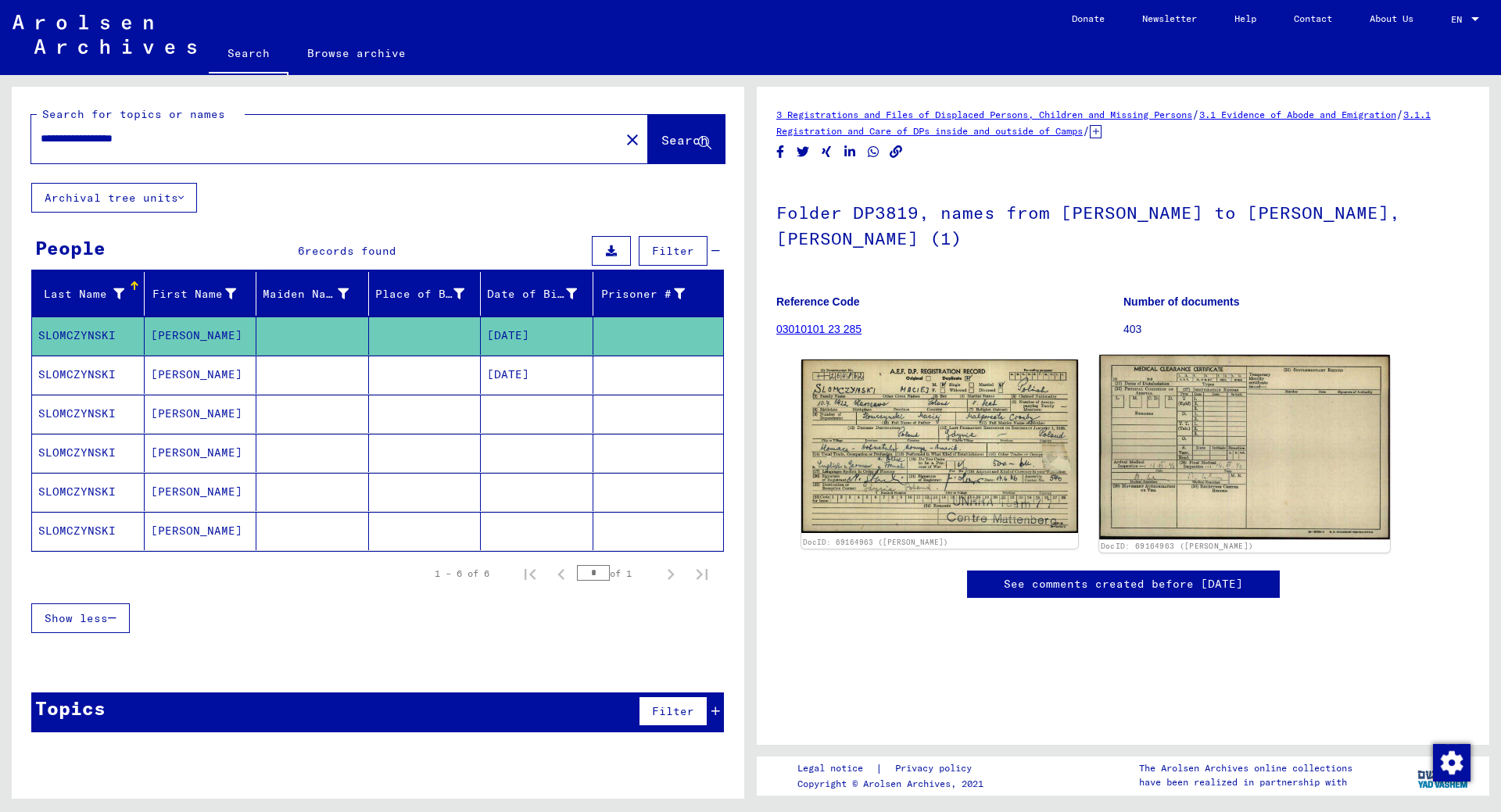
click at [1241, 425] on img at bounding box center [1244, 447] width 290 height 184
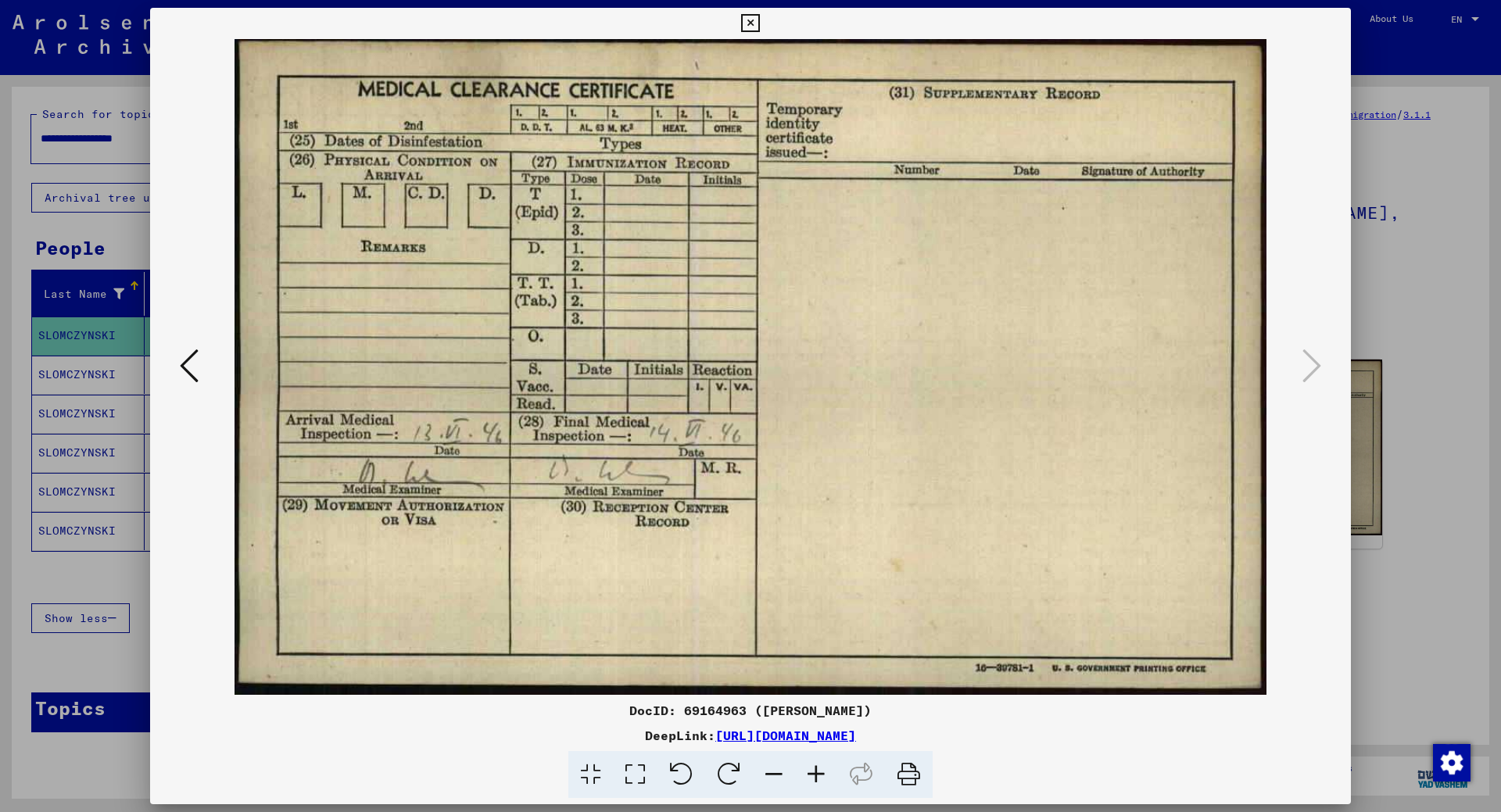
click at [53, 593] on div at bounding box center [750, 406] width 1501 height 812
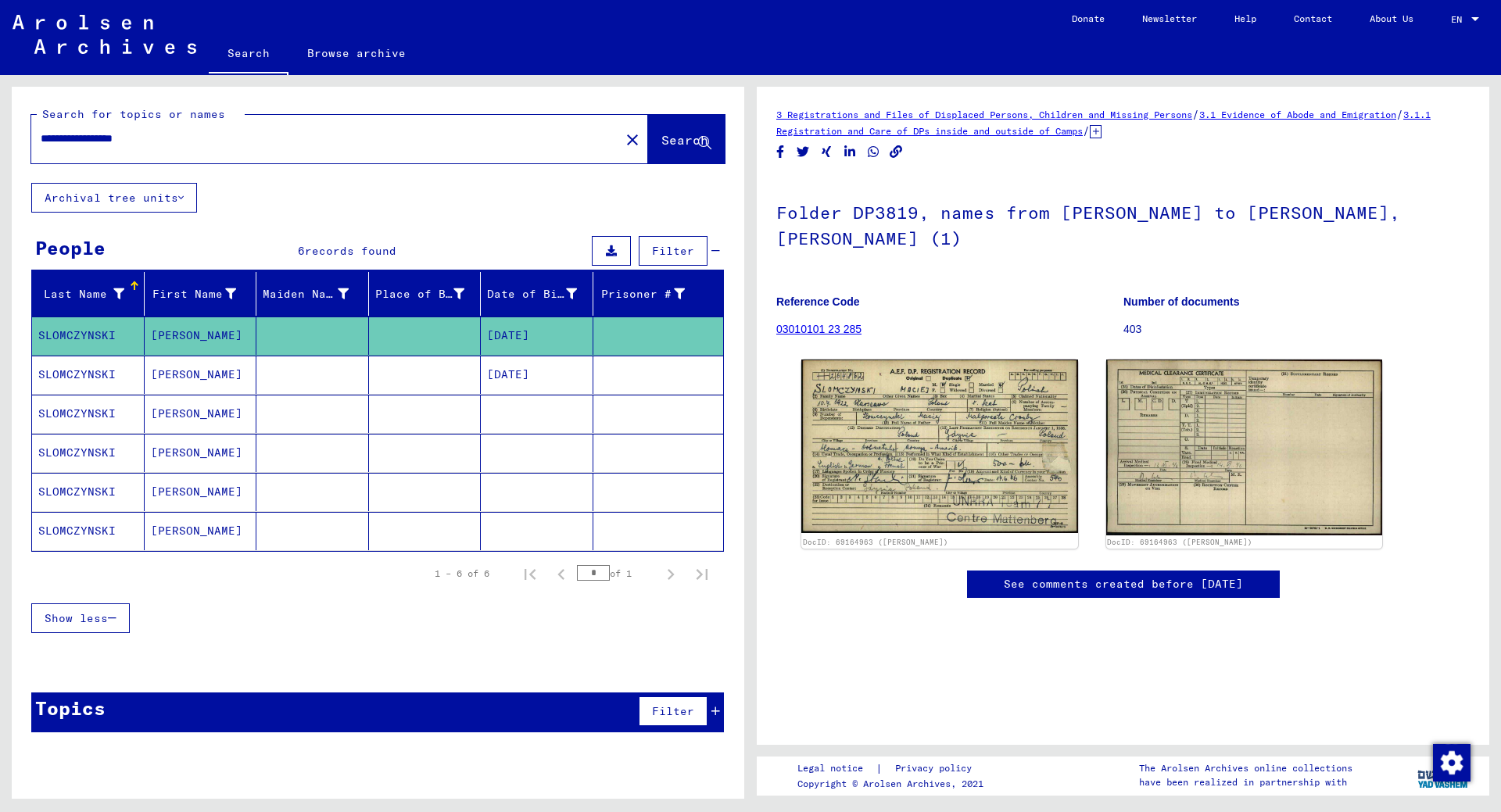
click at [165, 374] on mat-cell "[PERSON_NAME]" at bounding box center [201, 375] width 112 height 39
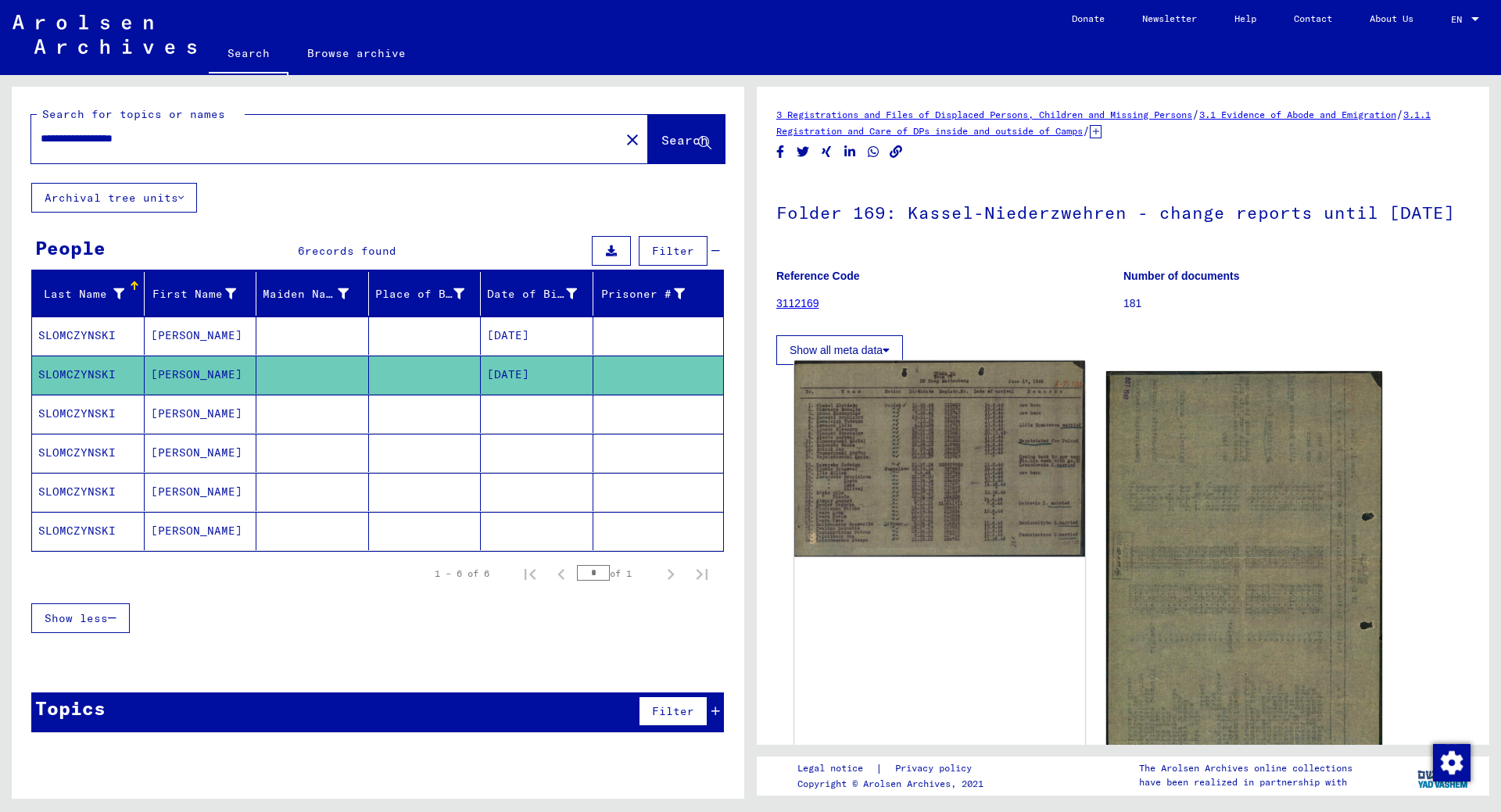
click at [1005, 487] on img at bounding box center [939, 460] width 290 height 196
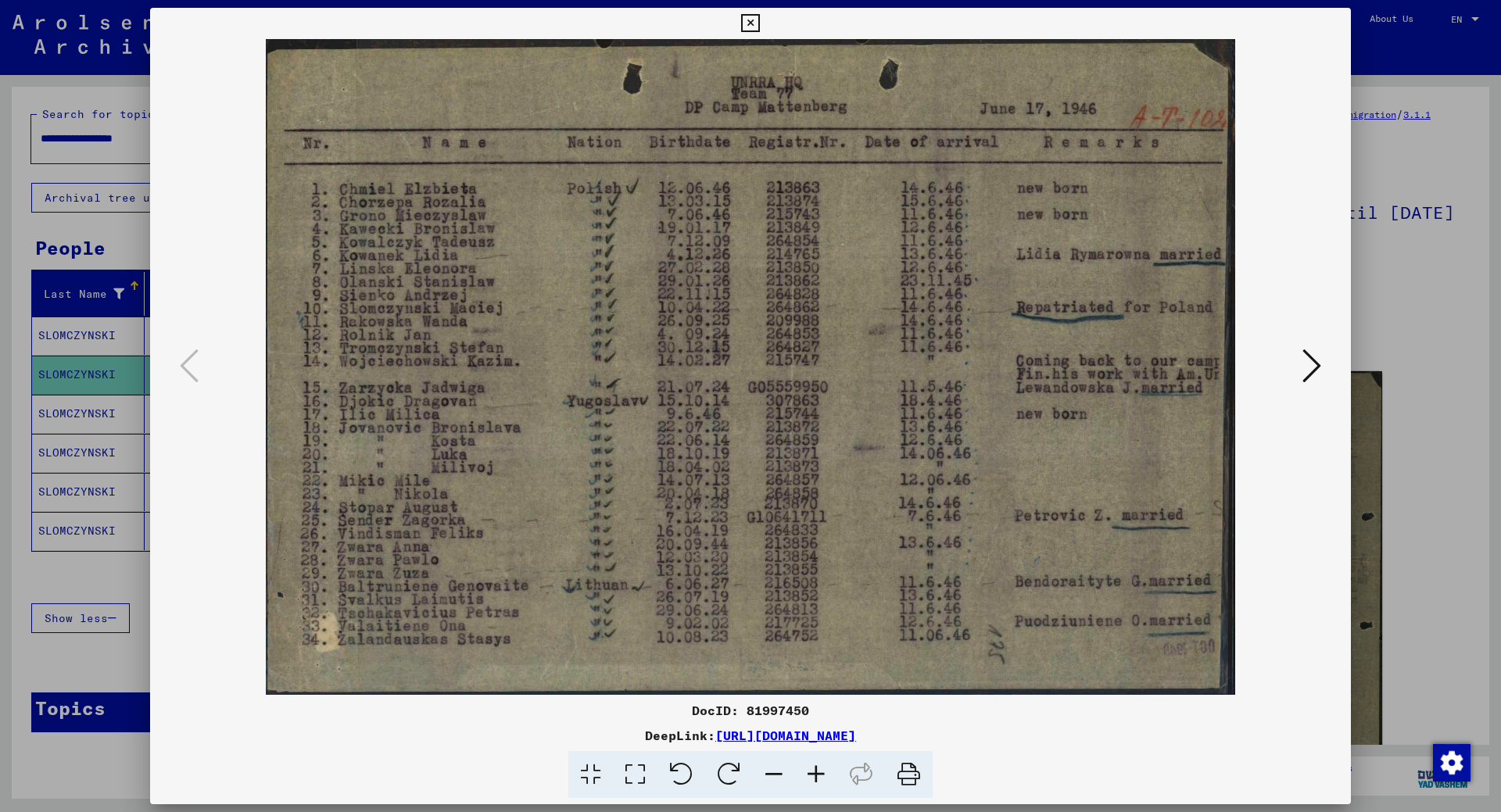
click at [1405, 433] on div at bounding box center [750, 406] width 1501 height 812
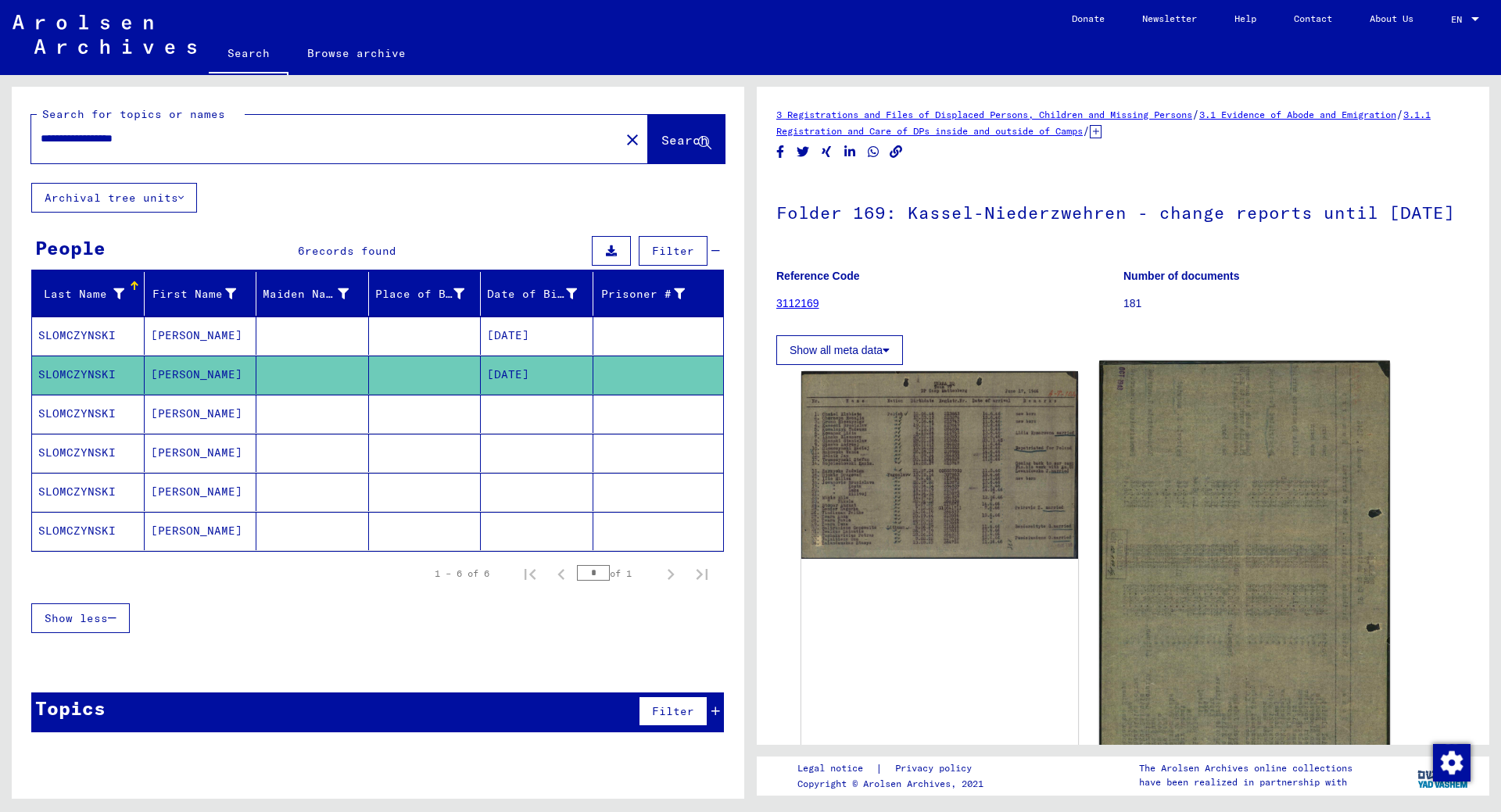
click at [1275, 455] on img at bounding box center [1244, 577] width 290 height 433
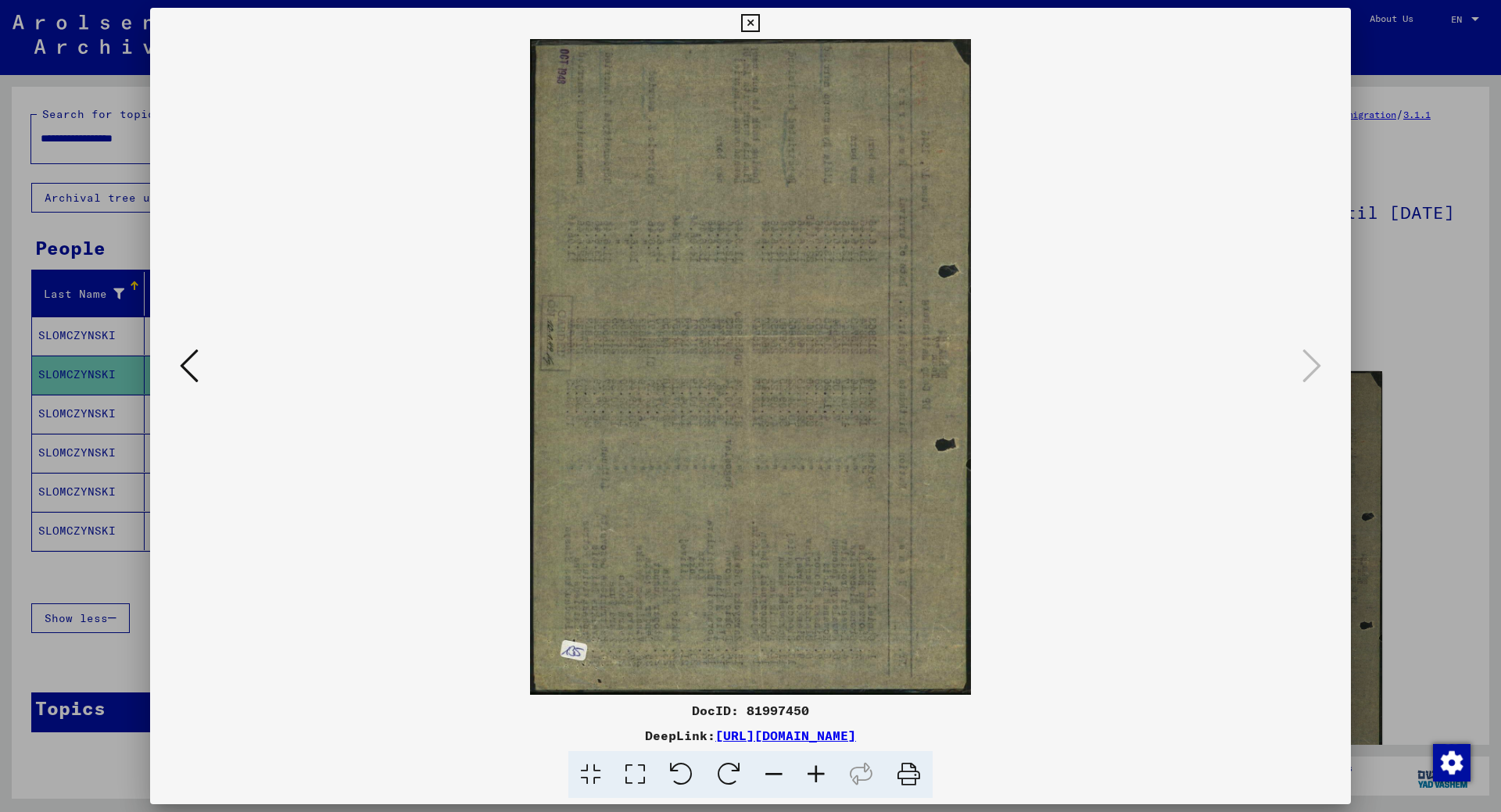
click at [187, 360] on icon at bounding box center [189, 366] width 19 height 38
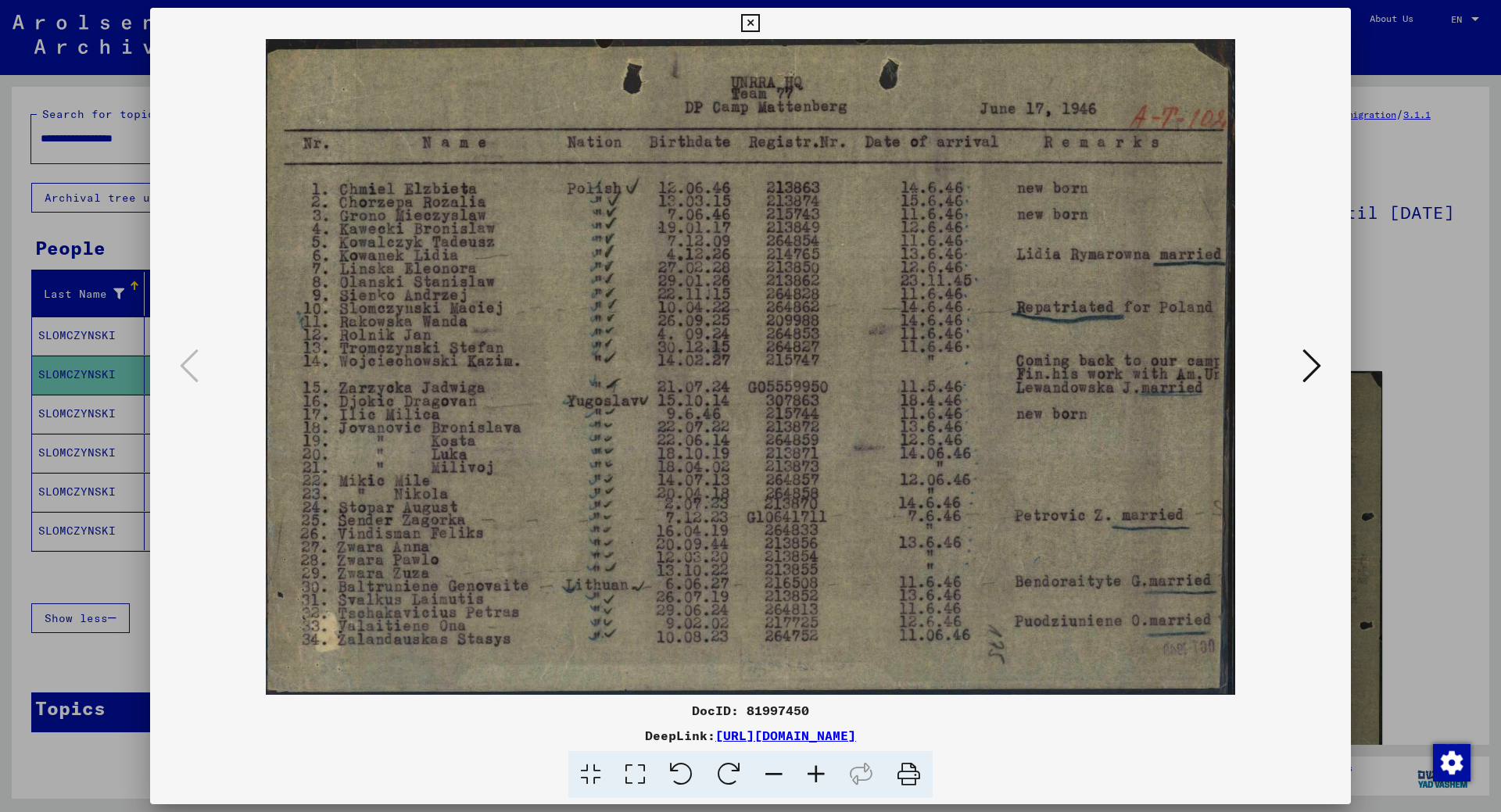
click at [100, 573] on div at bounding box center [750, 406] width 1501 height 812
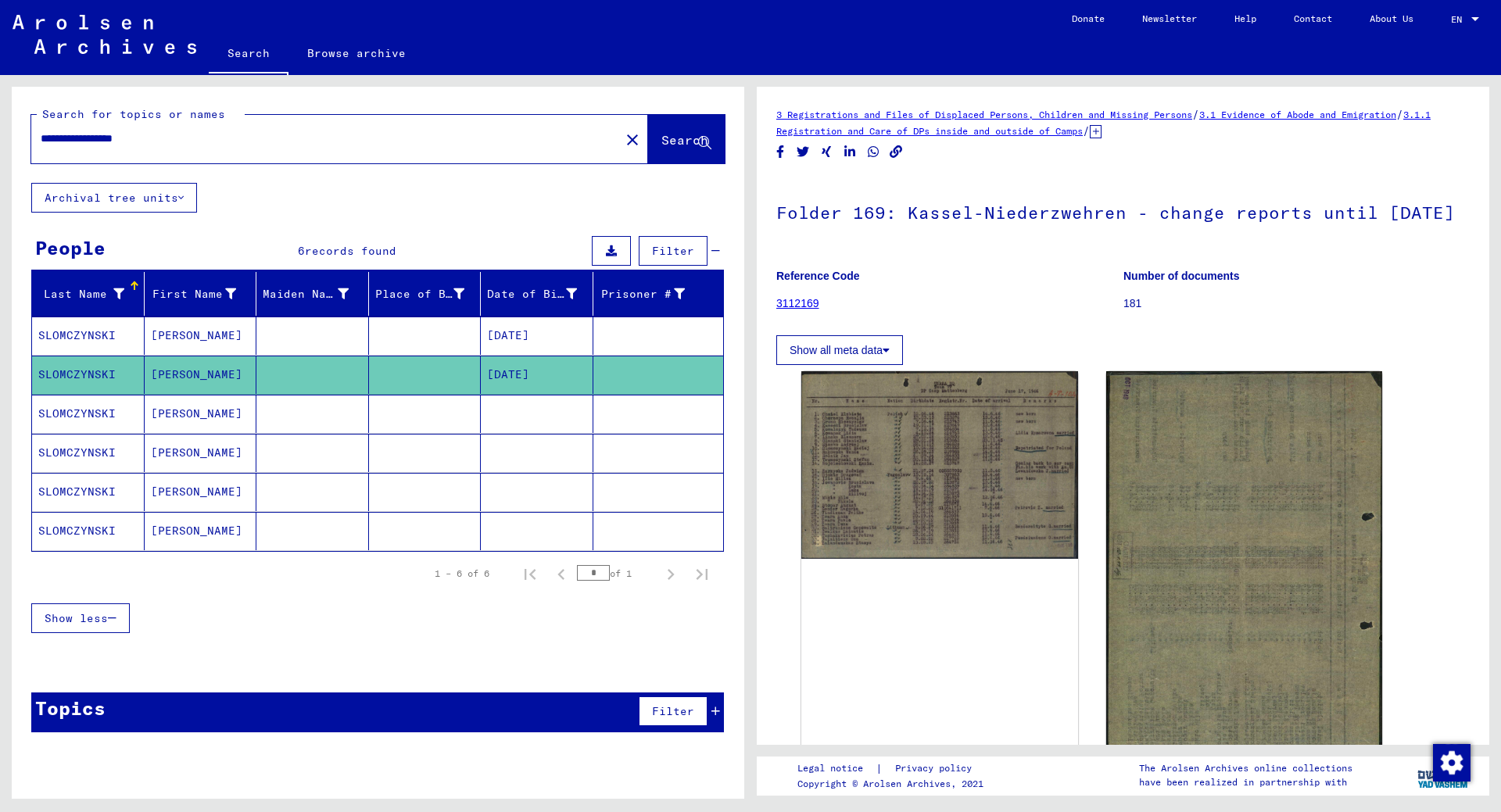
click at [90, 410] on mat-cell "SLOMCZYNSKI" at bounding box center [88, 414] width 112 height 39
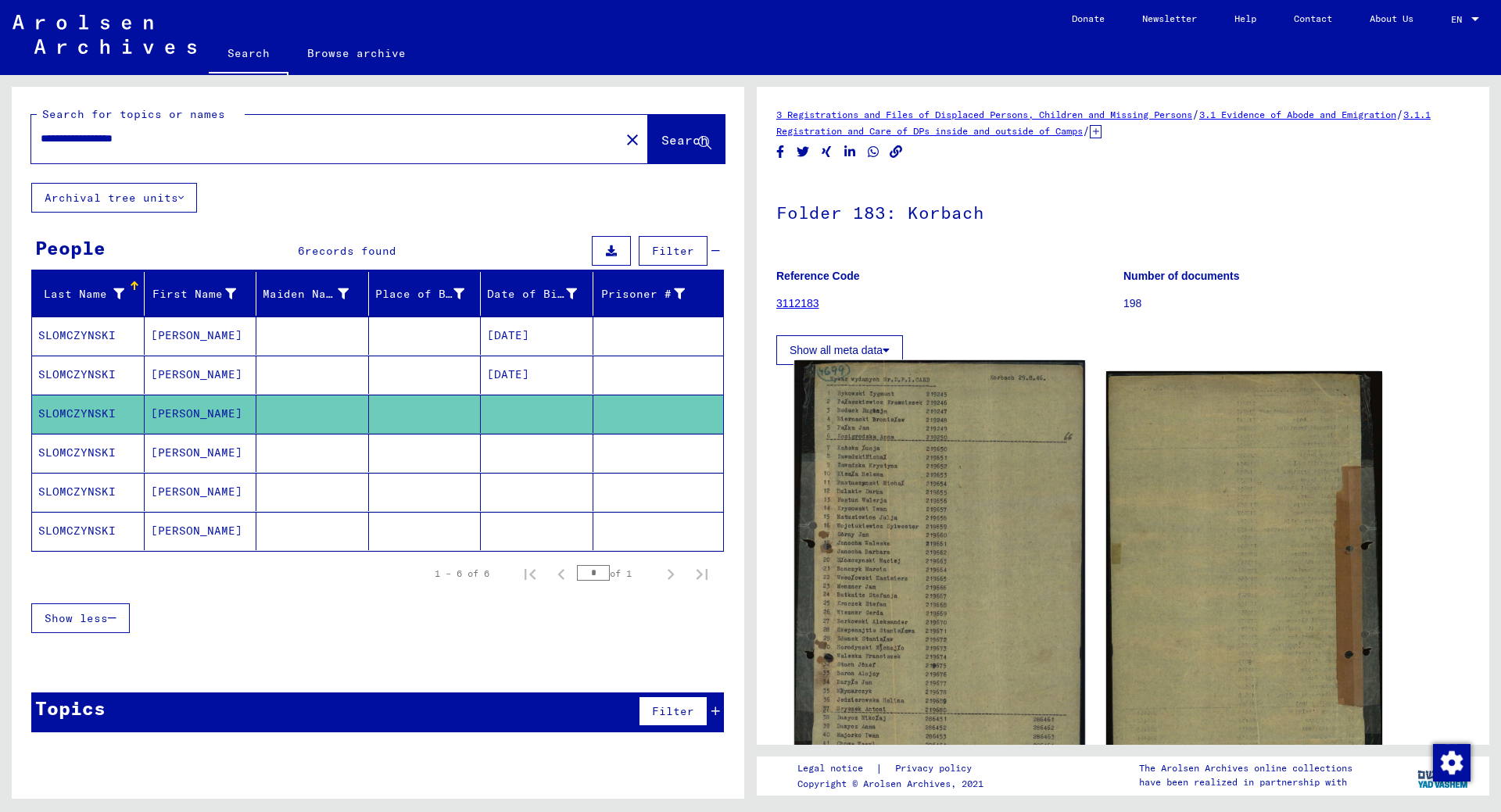
click at [943, 510] on img at bounding box center [939, 584] width 290 height 447
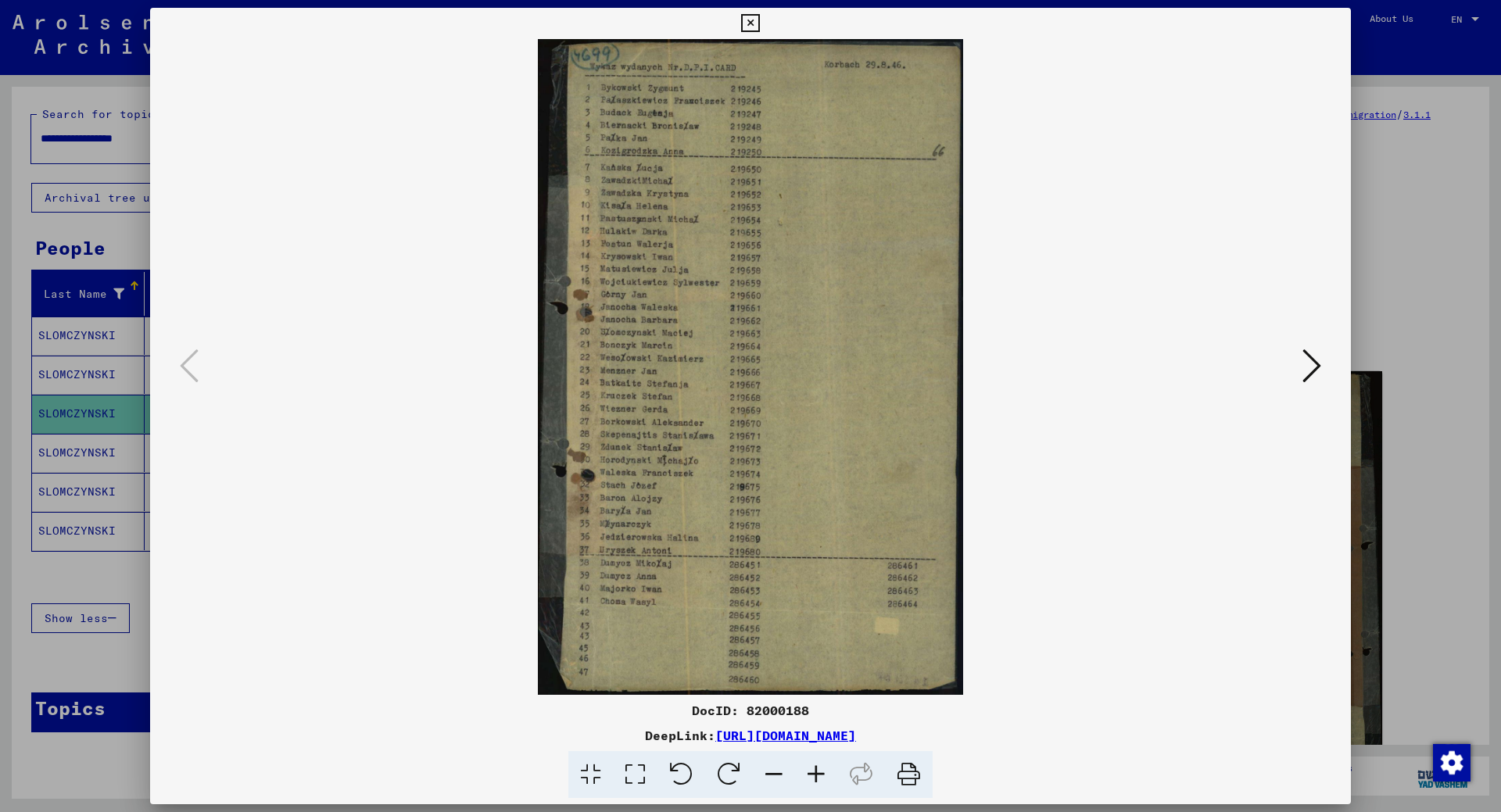
click at [1309, 363] on icon at bounding box center [1311, 366] width 19 height 38
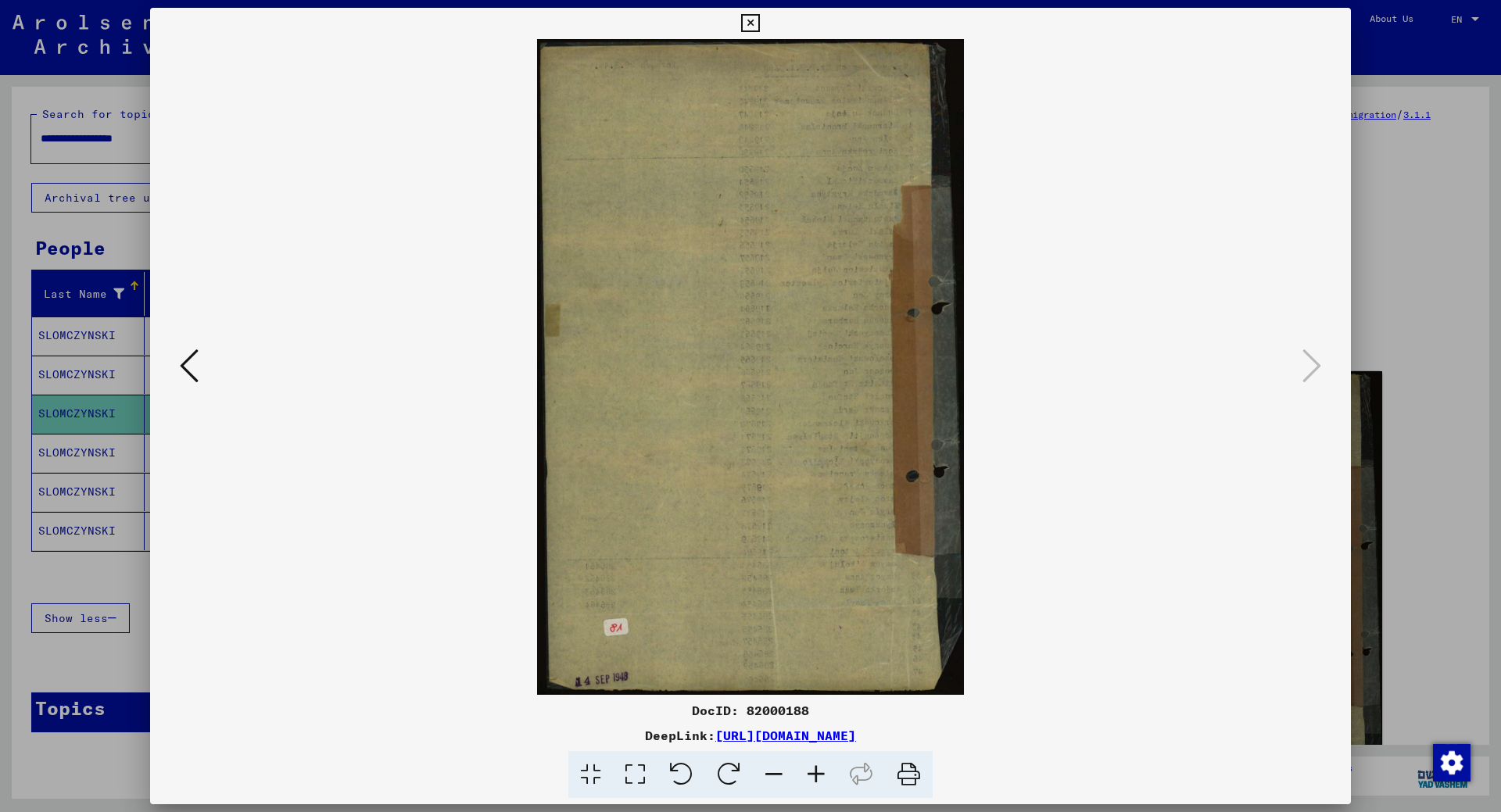
click at [194, 365] on icon at bounding box center [189, 366] width 19 height 38
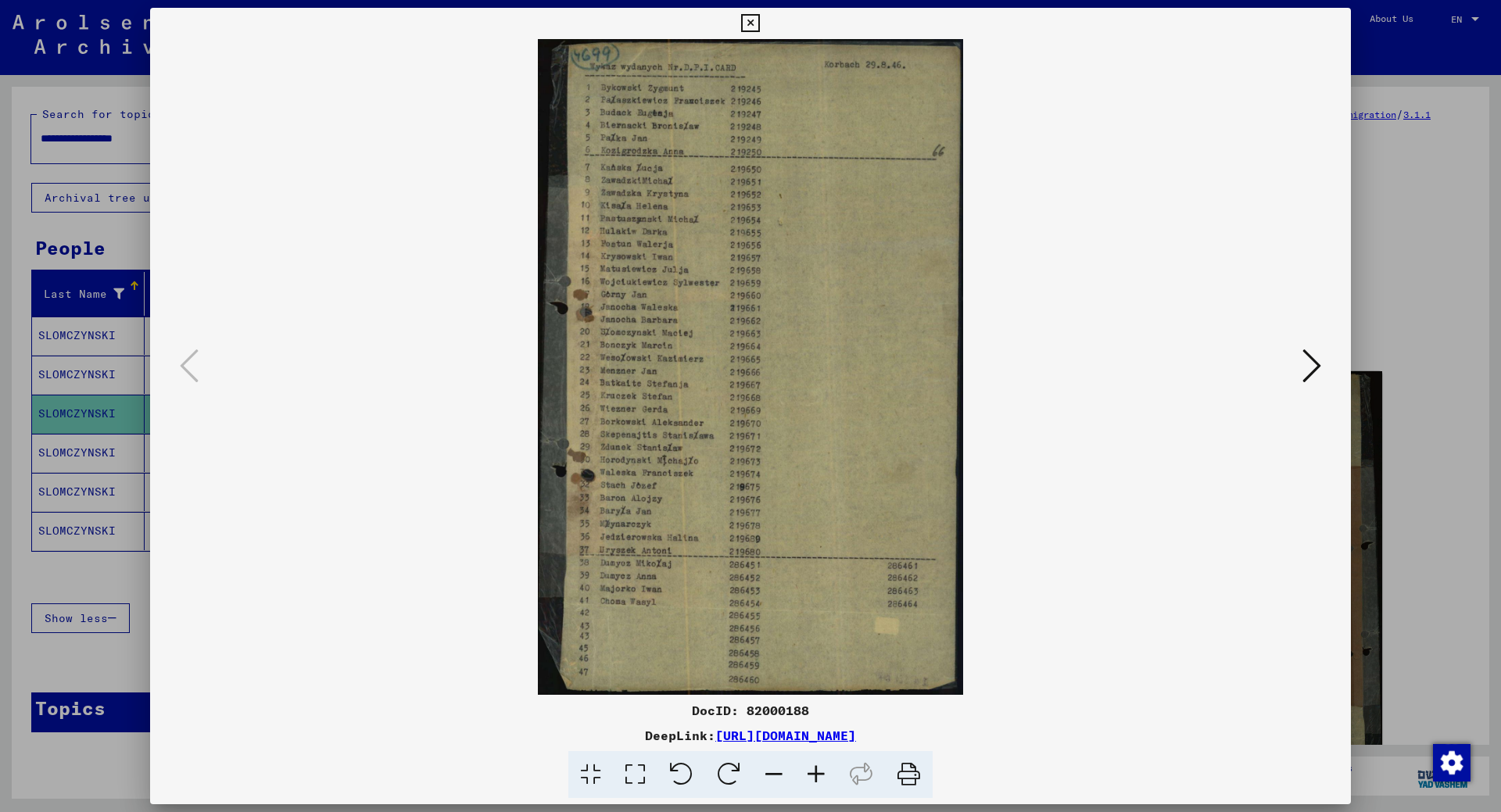
click at [98, 577] on div at bounding box center [750, 406] width 1501 height 812
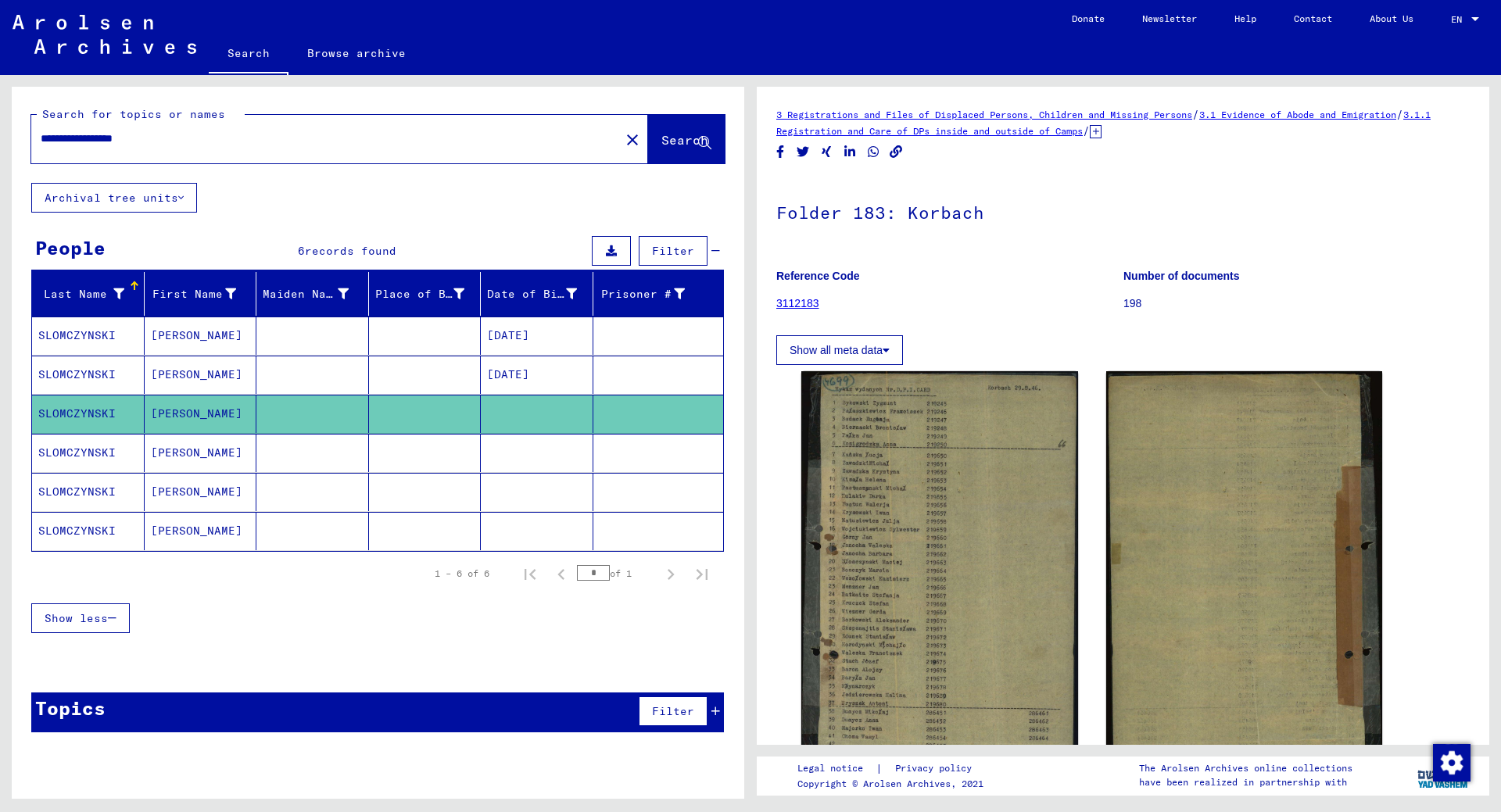
click at [96, 452] on mat-cell "SLOMCZYNSKI" at bounding box center [88, 452] width 112 height 39
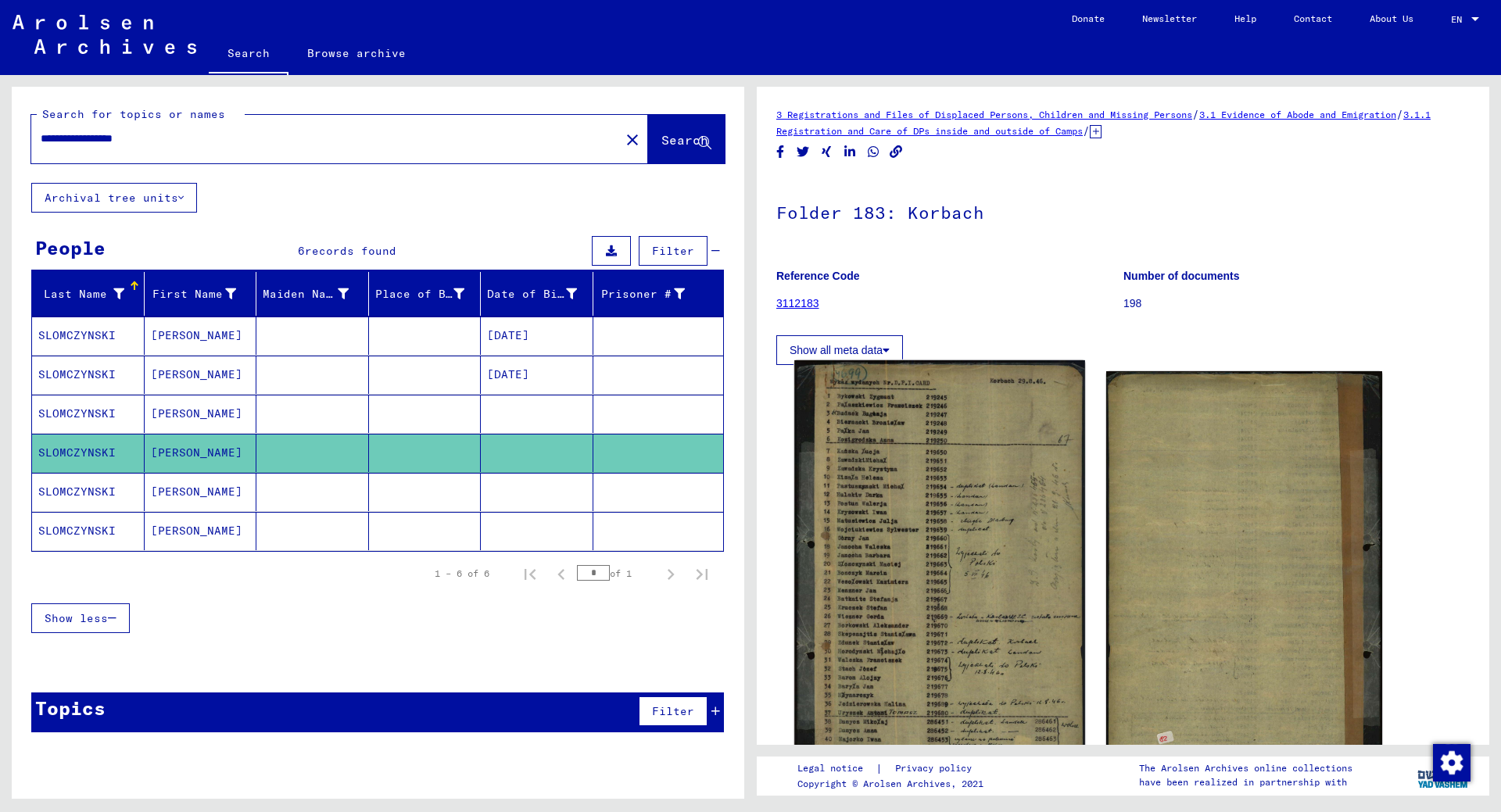
click at [915, 582] on img at bounding box center [939, 584] width 290 height 449
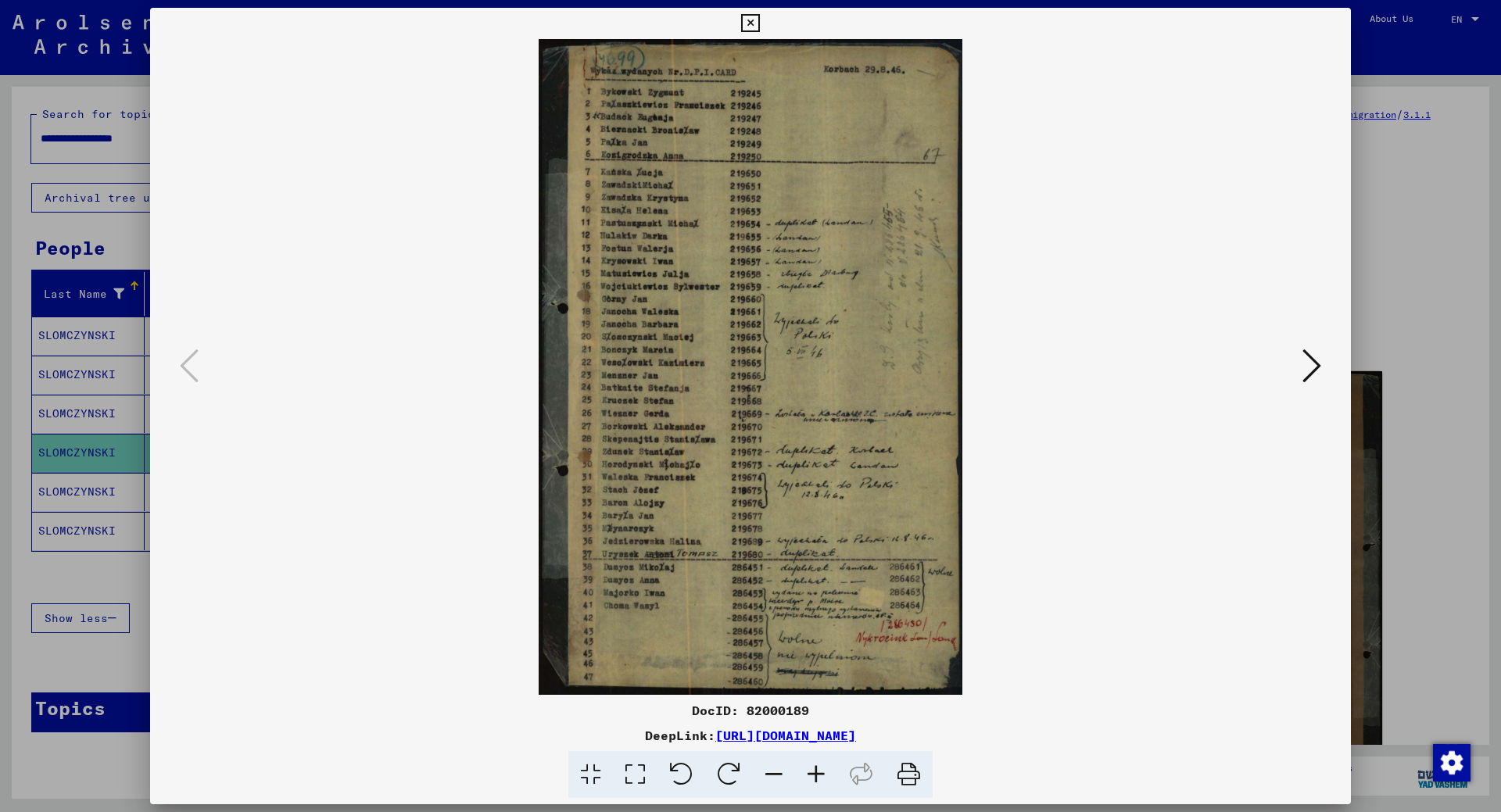
click at [41, 581] on div at bounding box center [750, 406] width 1501 height 812
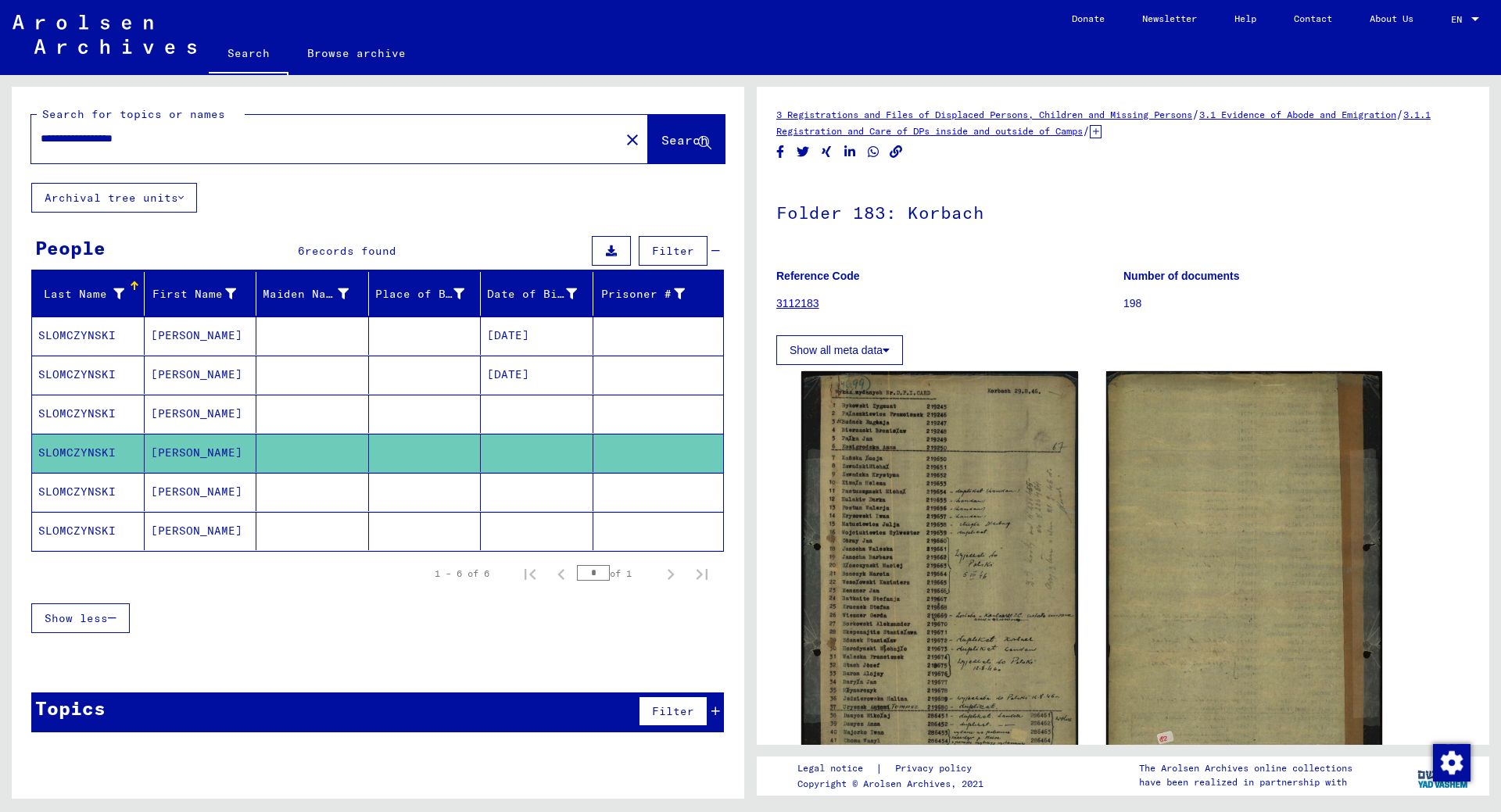
click at [91, 490] on mat-cell "SLOMCZYNSKI" at bounding box center [88, 492] width 112 height 39
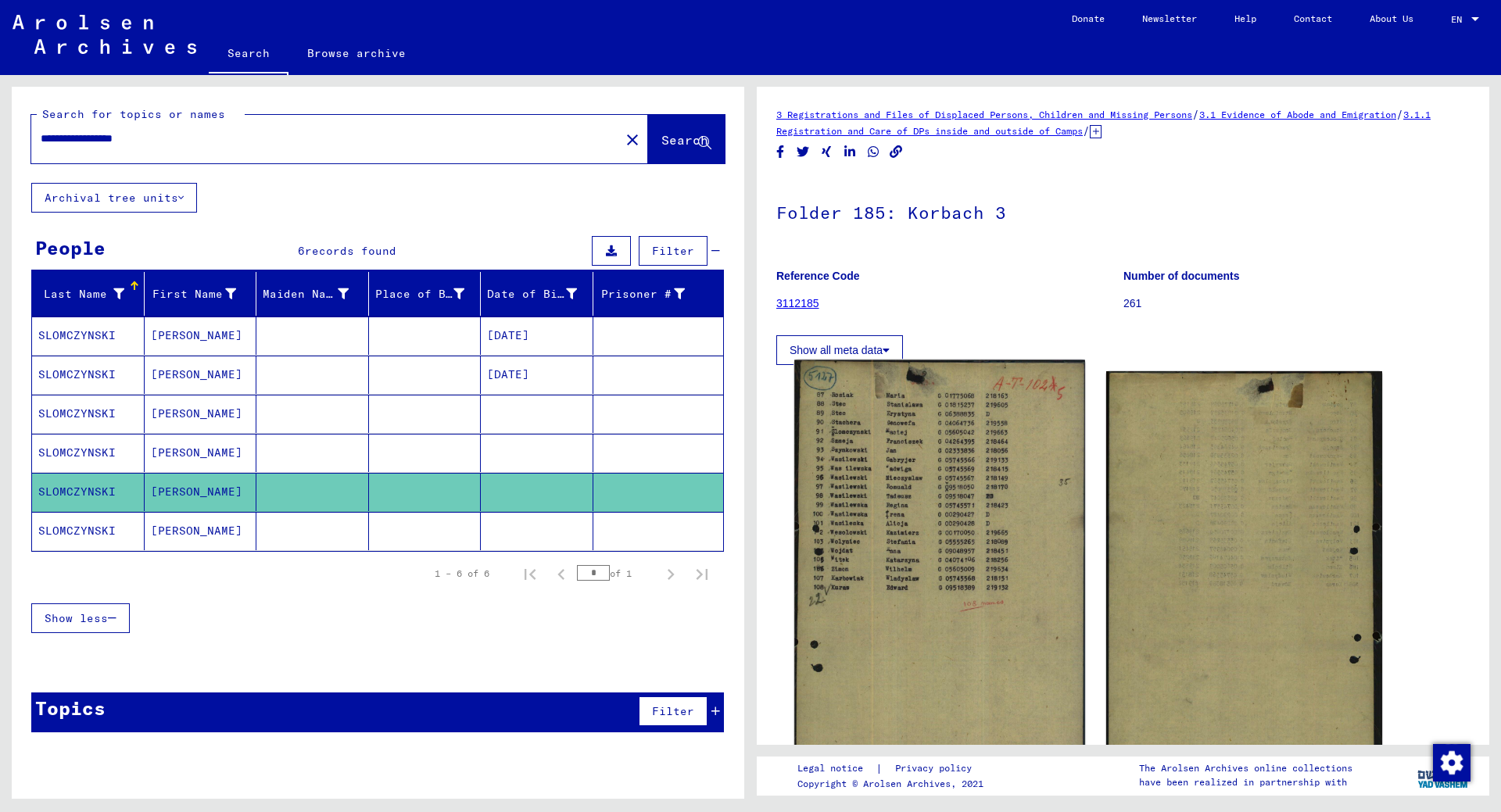
click at [968, 566] on img at bounding box center [939, 593] width 290 height 465
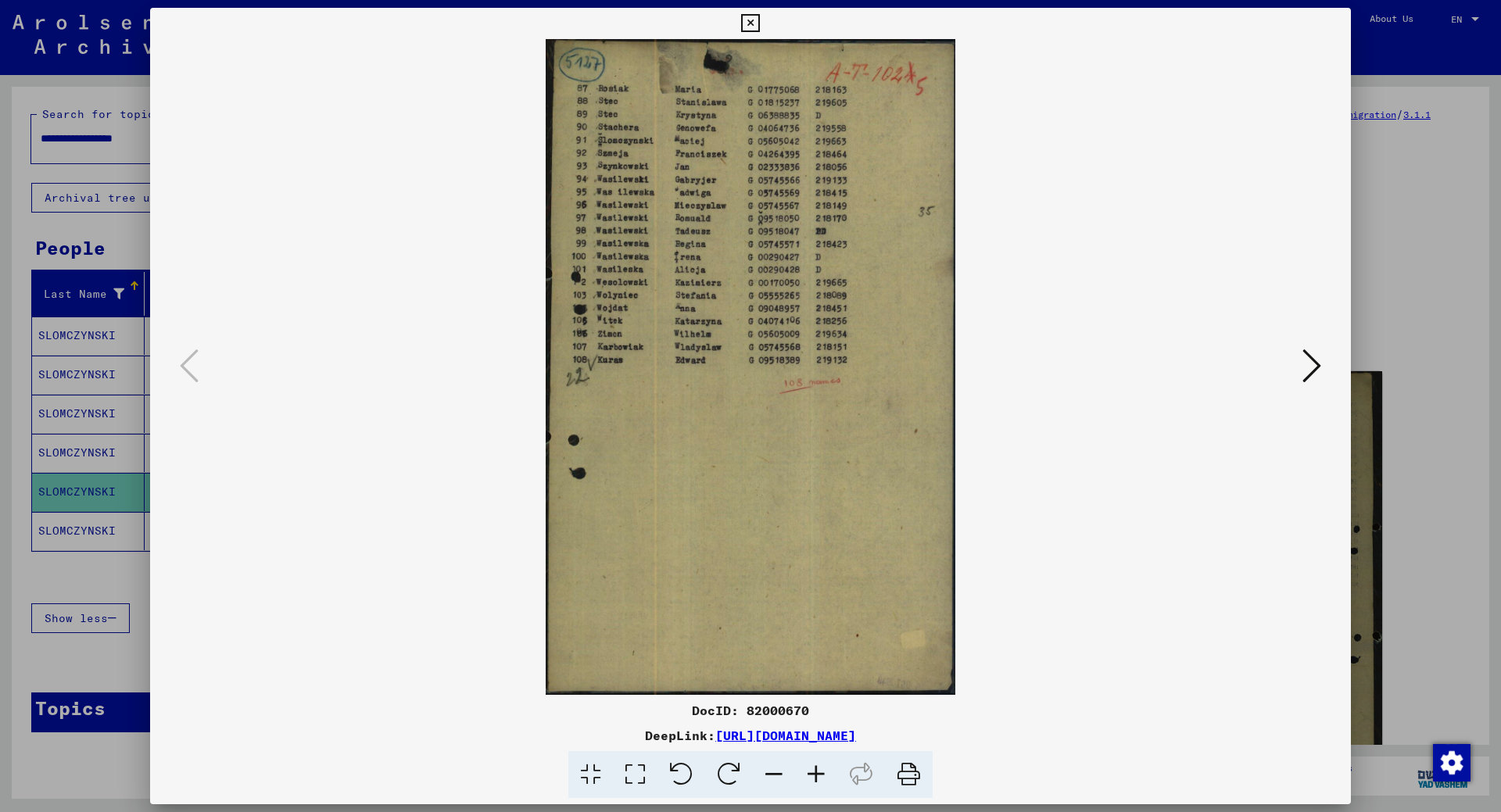
click at [60, 530] on div at bounding box center [750, 406] width 1501 height 812
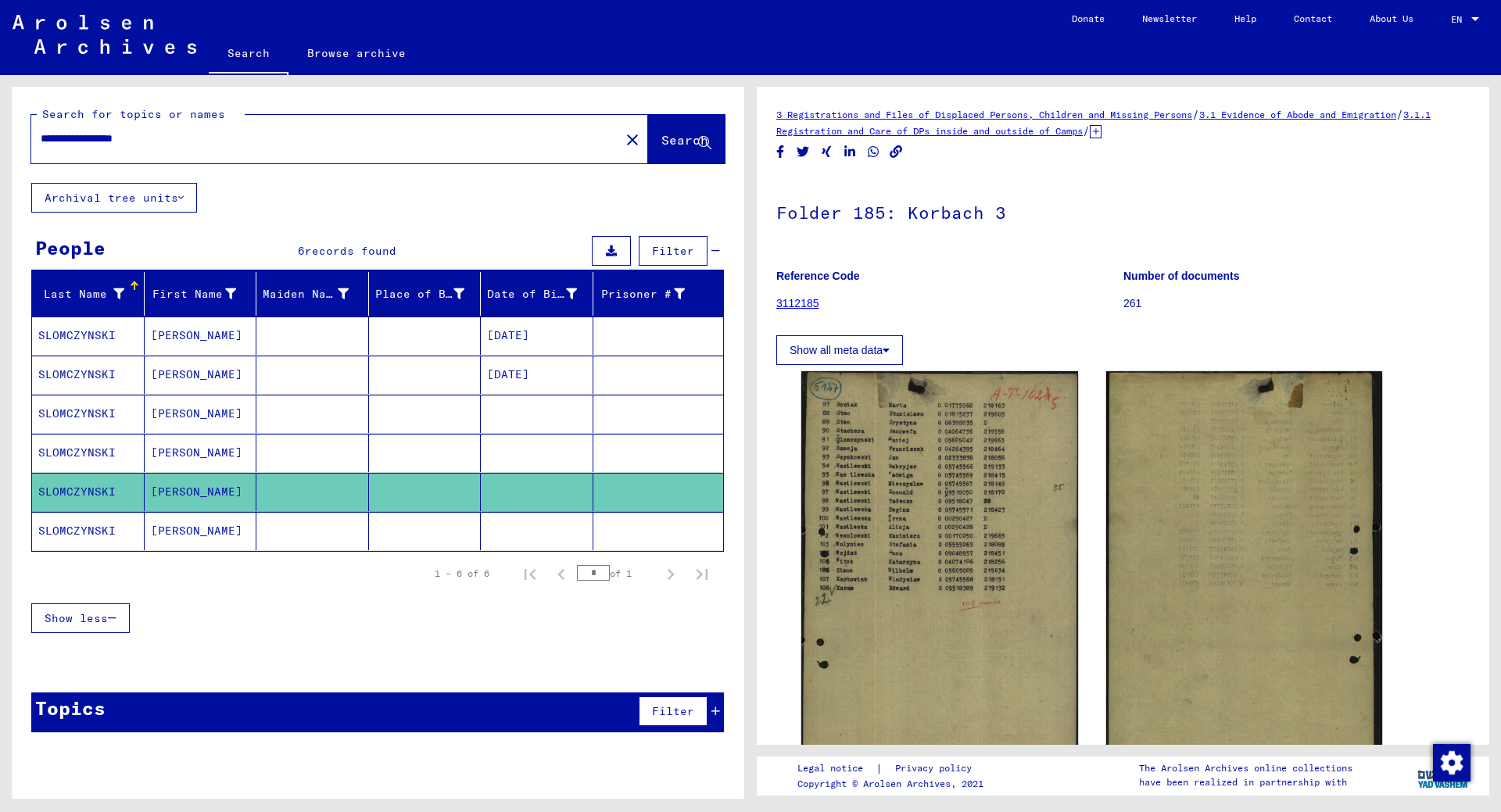
click at [60, 530] on mat-cell "SLOMCZYNSKI" at bounding box center [88, 531] width 112 height 39
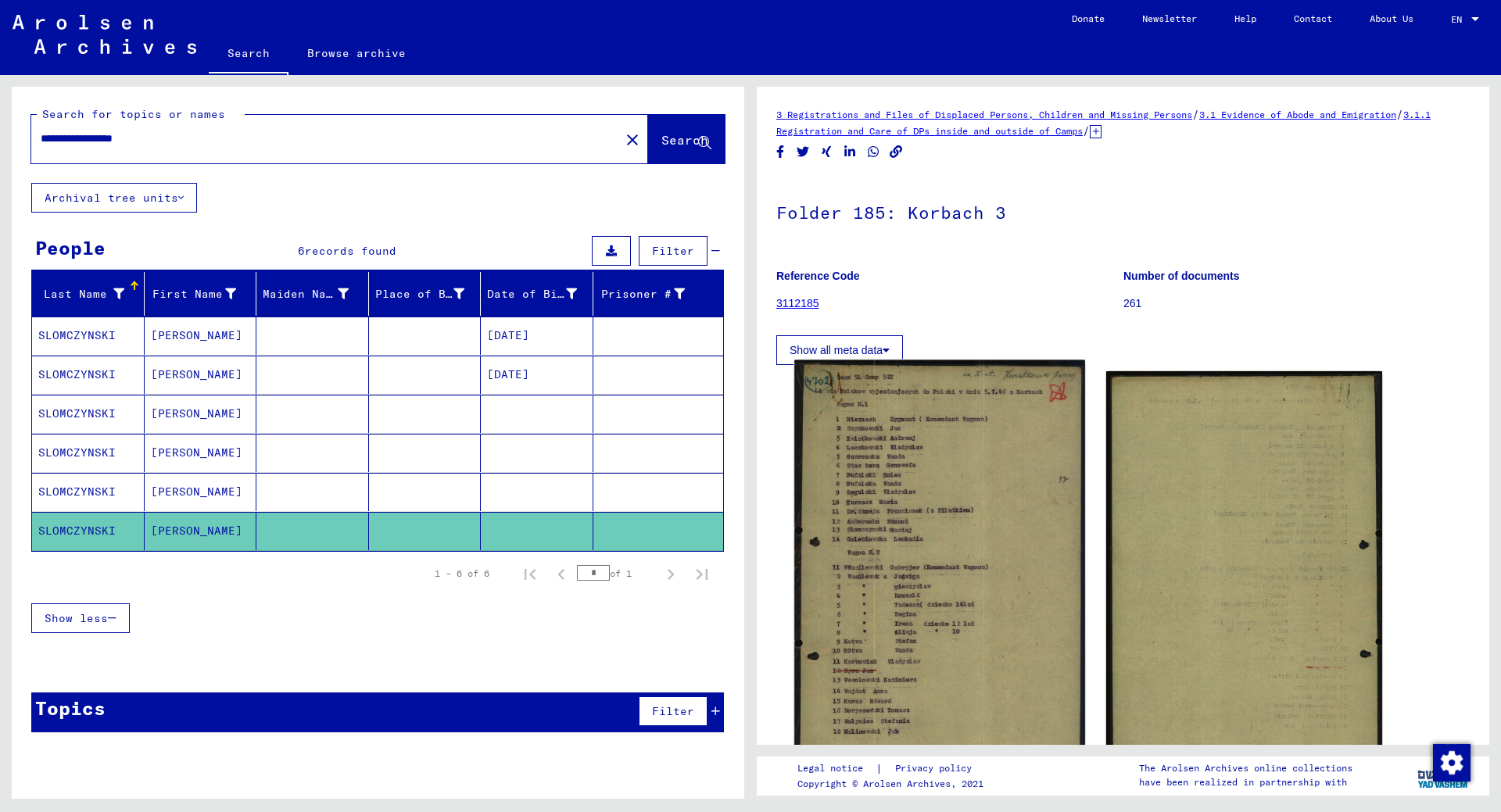
click at [954, 577] on img at bounding box center [939, 591] width 290 height 461
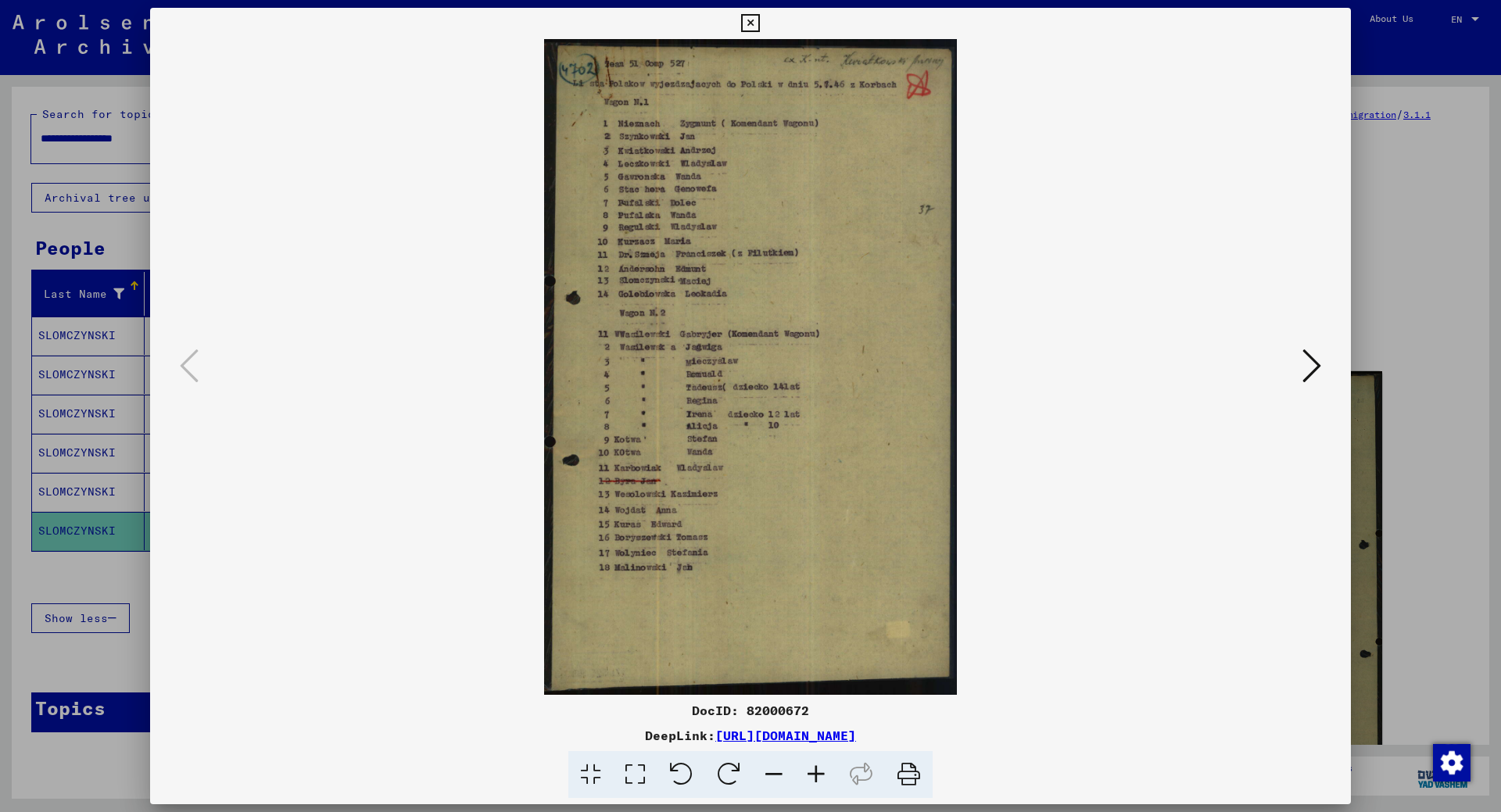
click at [1311, 360] on icon at bounding box center [1311, 366] width 19 height 38
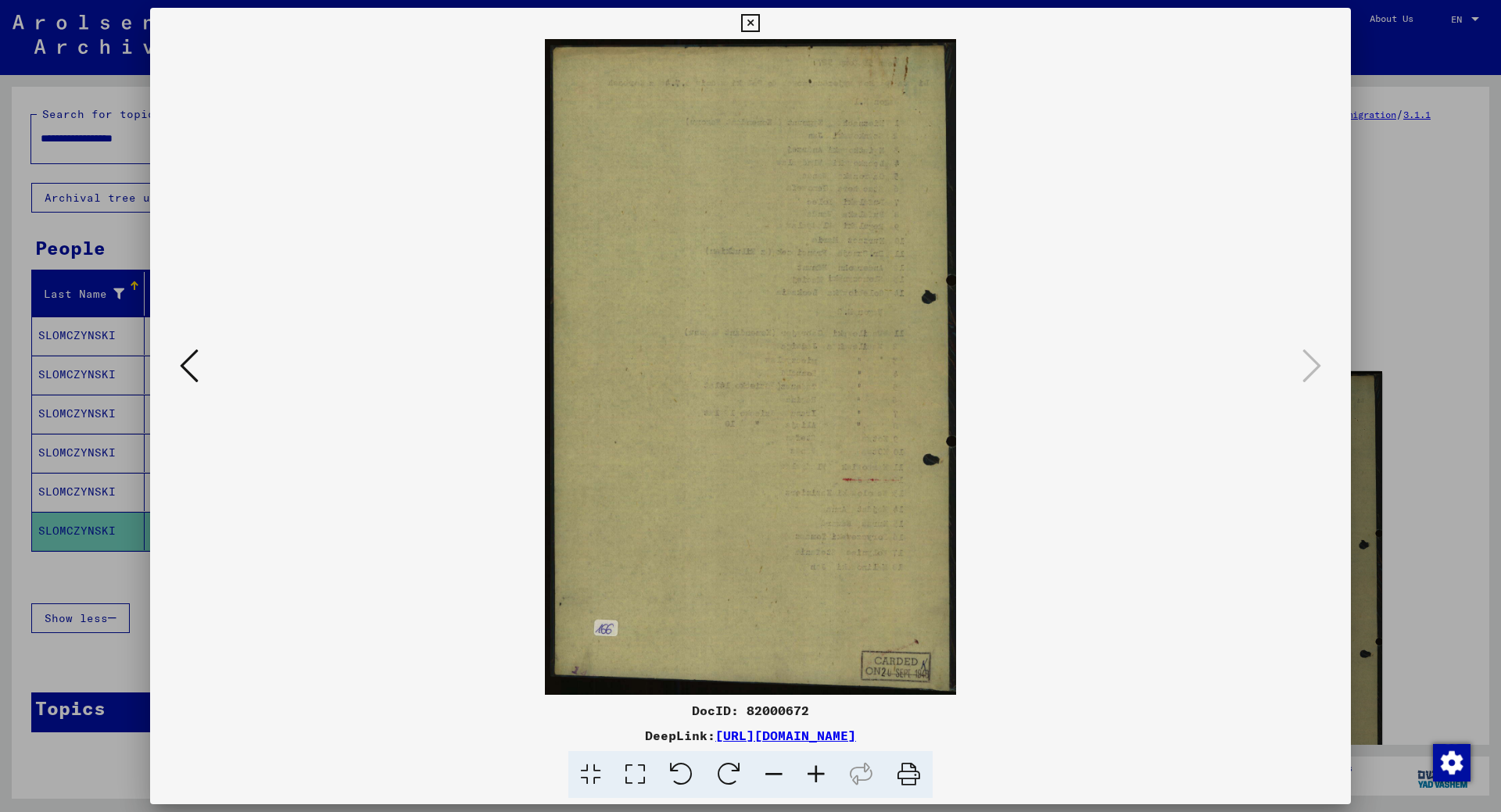
click at [193, 368] on icon at bounding box center [189, 366] width 19 height 38
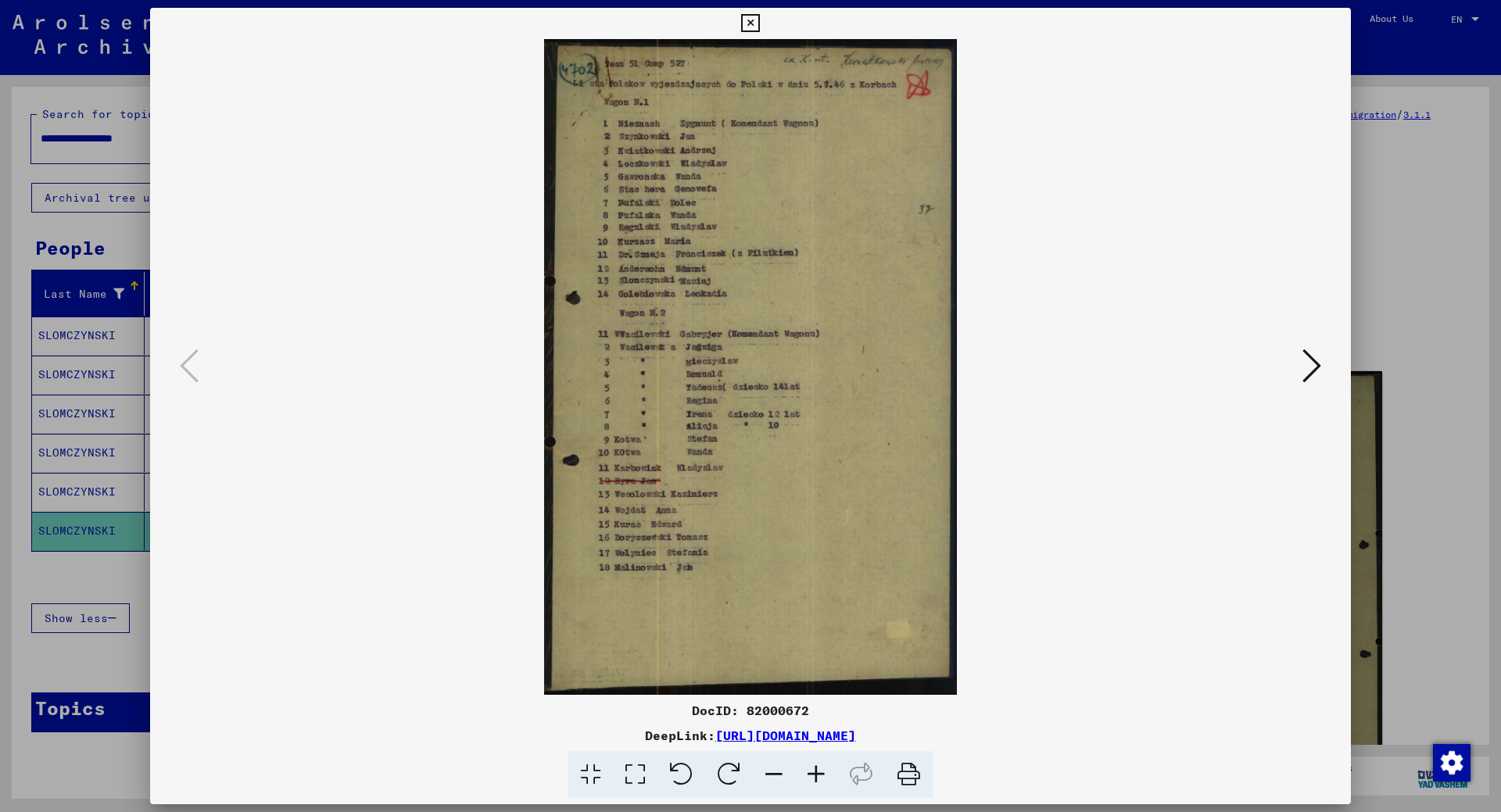
click at [111, 591] on div at bounding box center [750, 406] width 1501 height 812
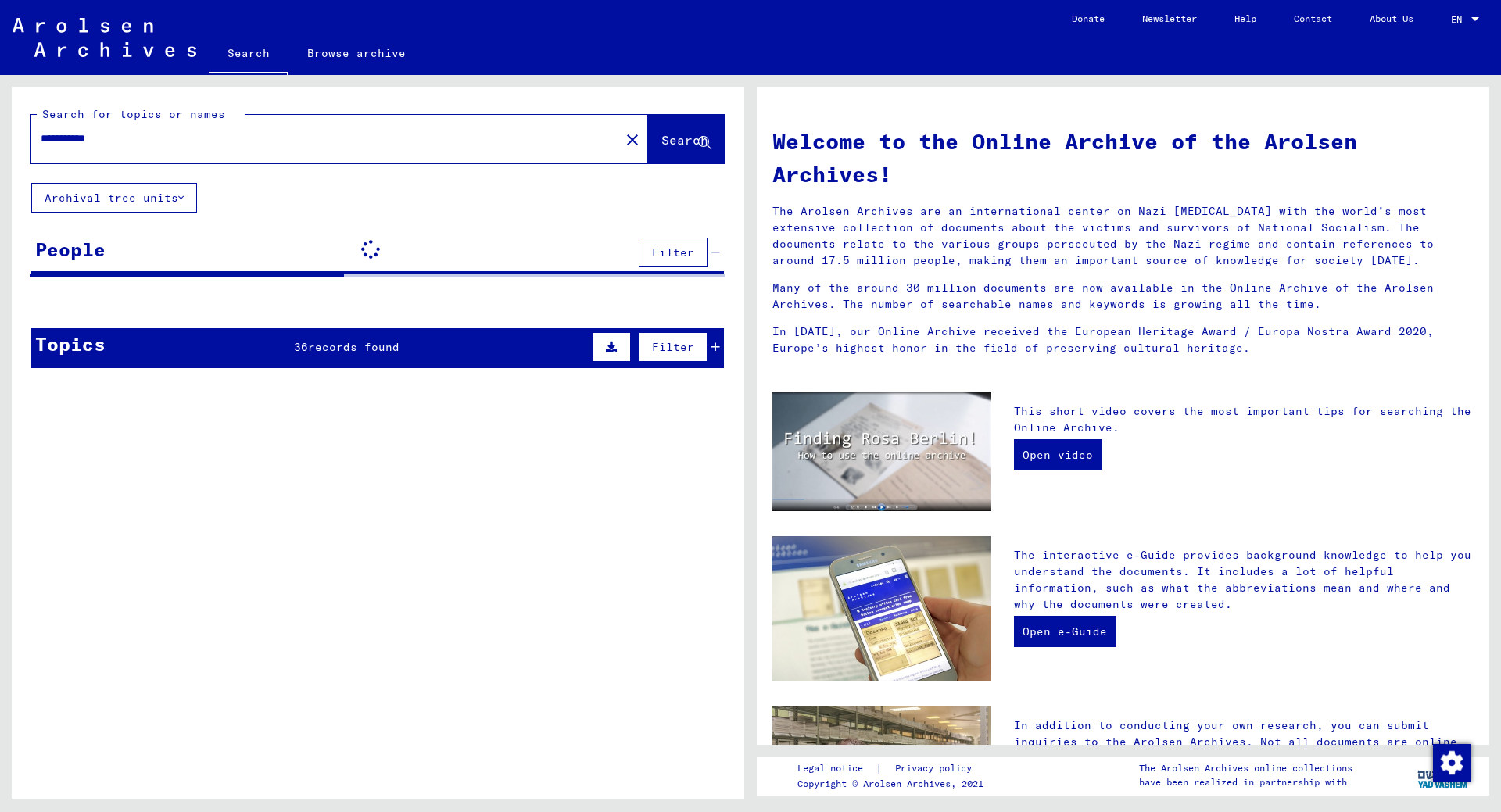
type input "**********"
